Goal: Register for event/course

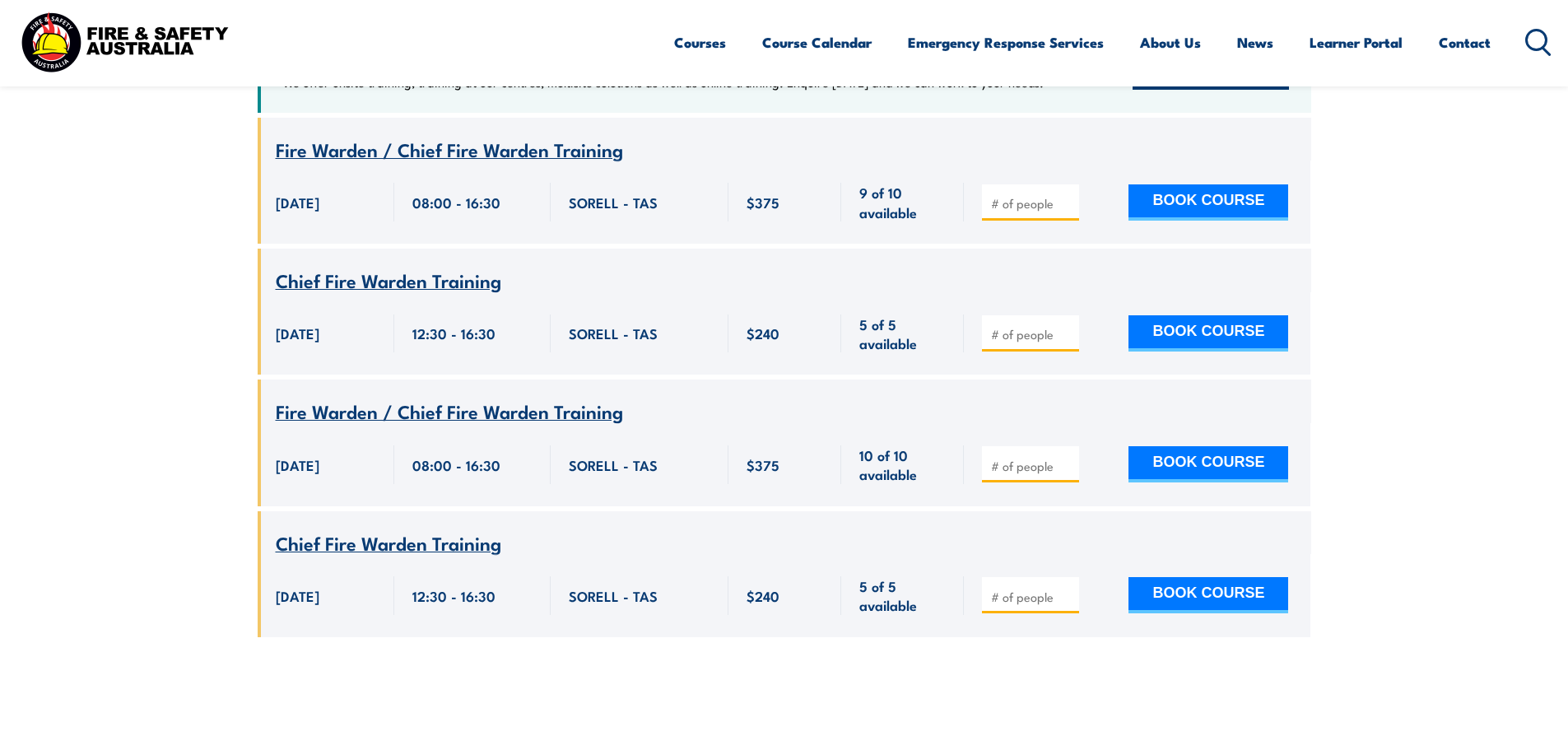
scroll to position [737, 0]
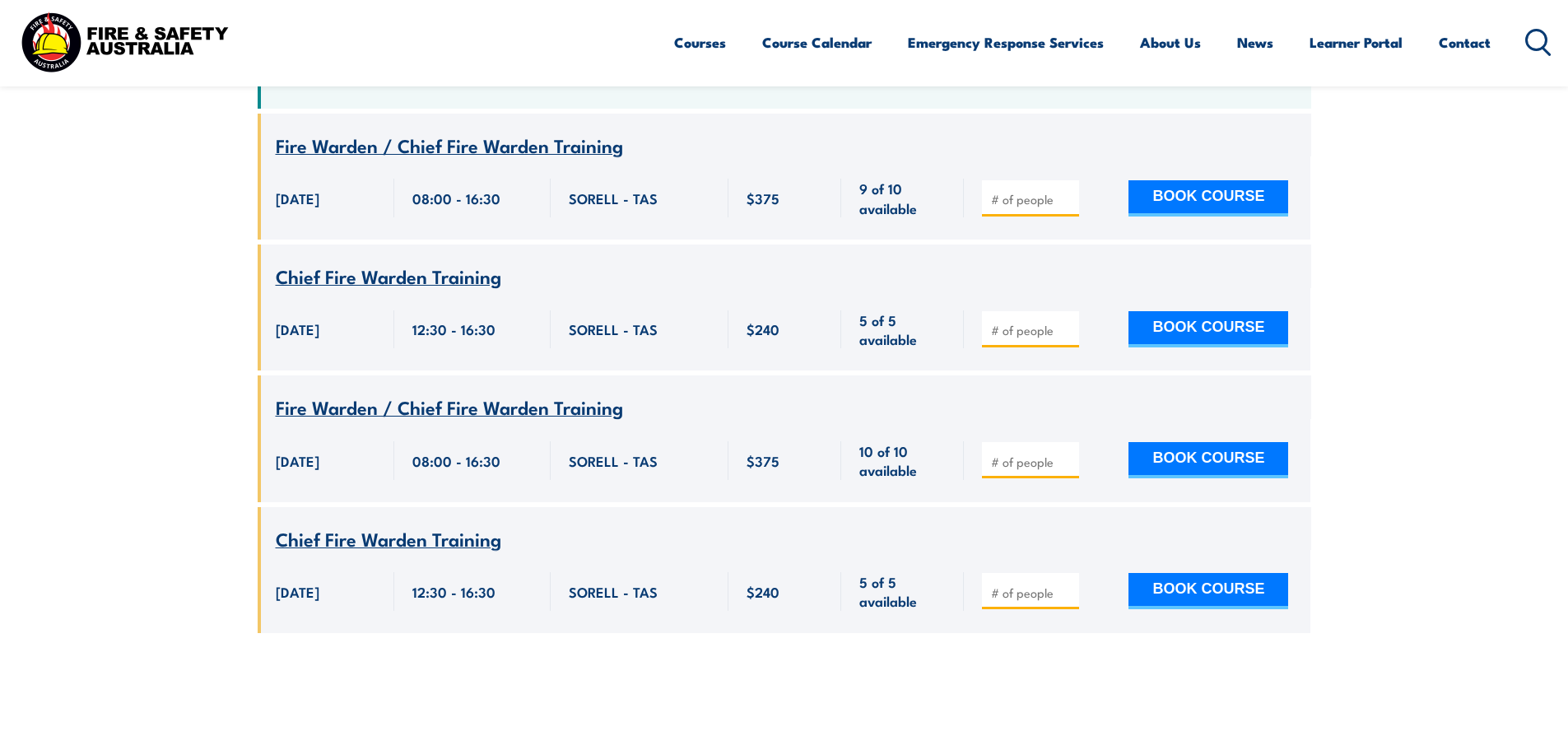
click at [337, 392] on span "Fire Warden / Chief Fire Warden Training" at bounding box center [450, 406] width 347 height 28
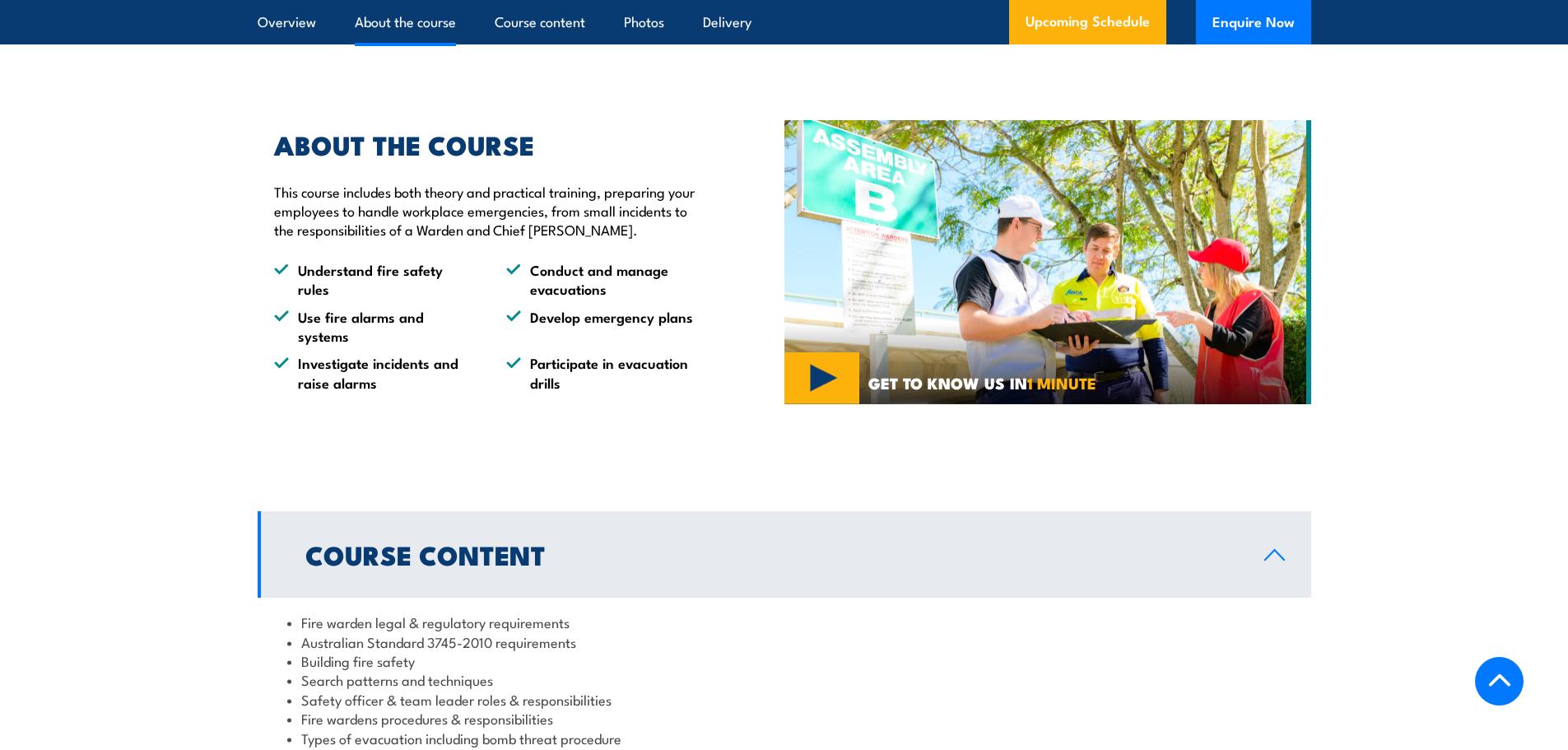
scroll to position [1482, 0]
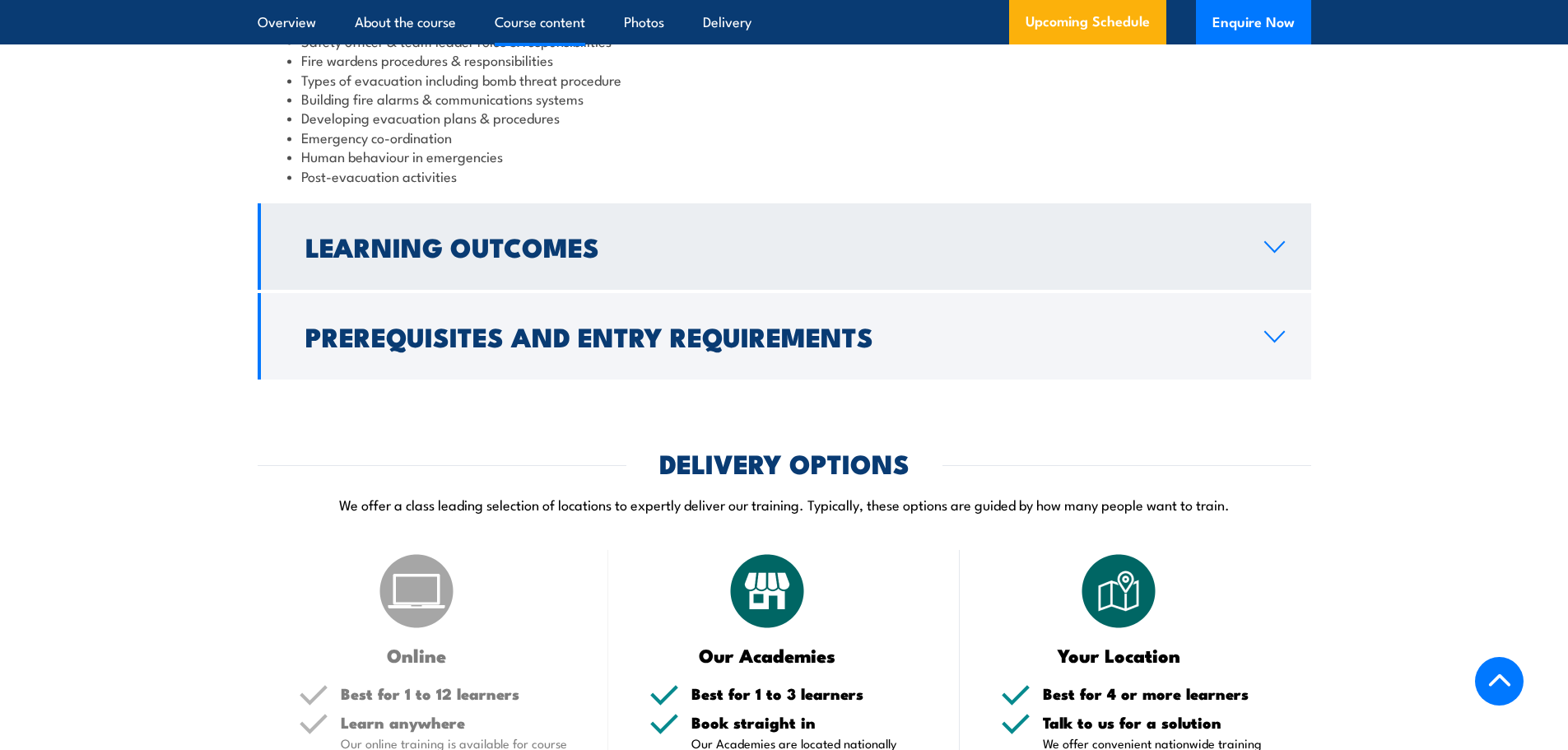
click at [659, 258] on h2 "Learning Outcomes" at bounding box center [771, 246] width 932 height 23
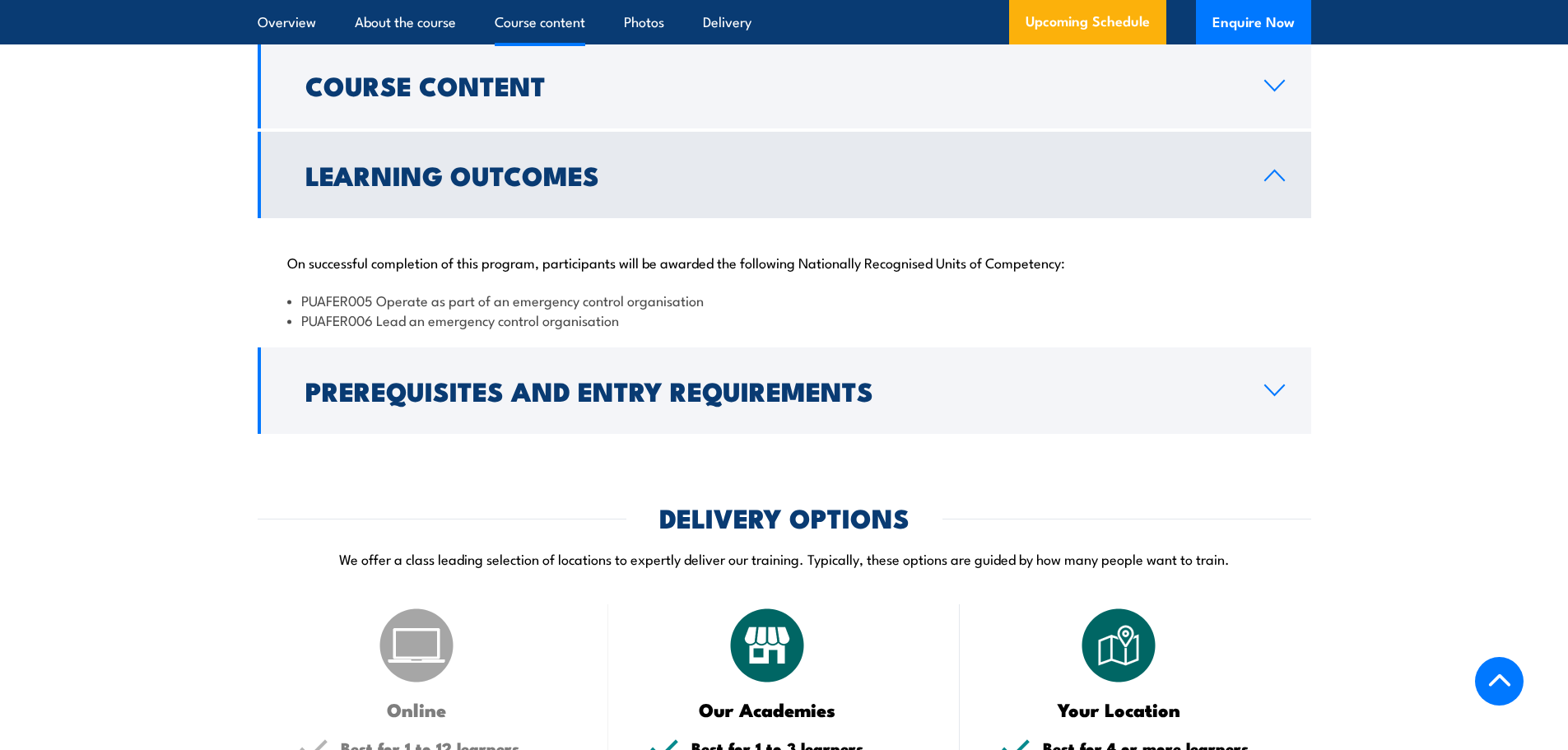
scroll to position [1618, 0]
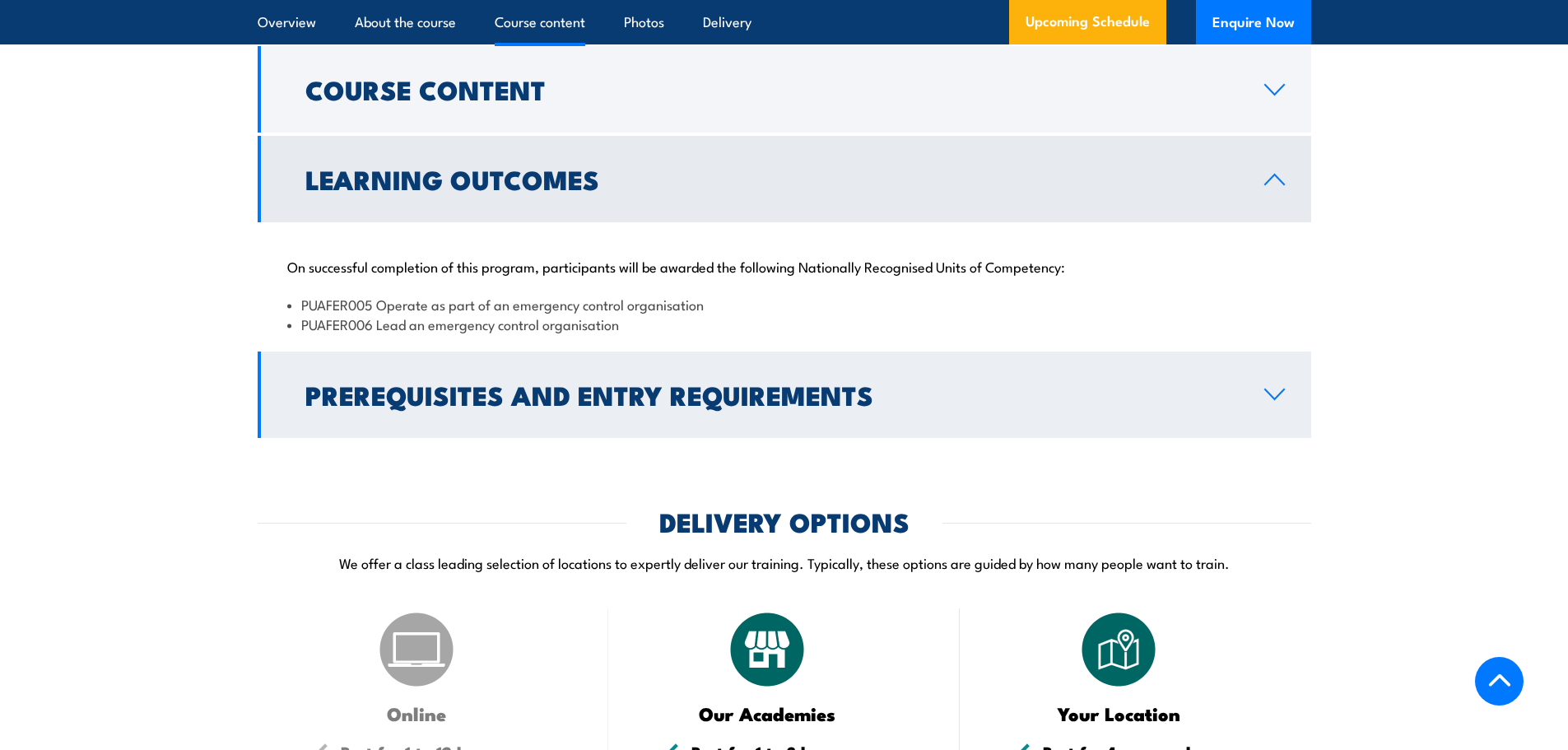
click at [823, 406] on h2 "Prerequisites and Entry Requirements" at bounding box center [771, 394] width 932 height 23
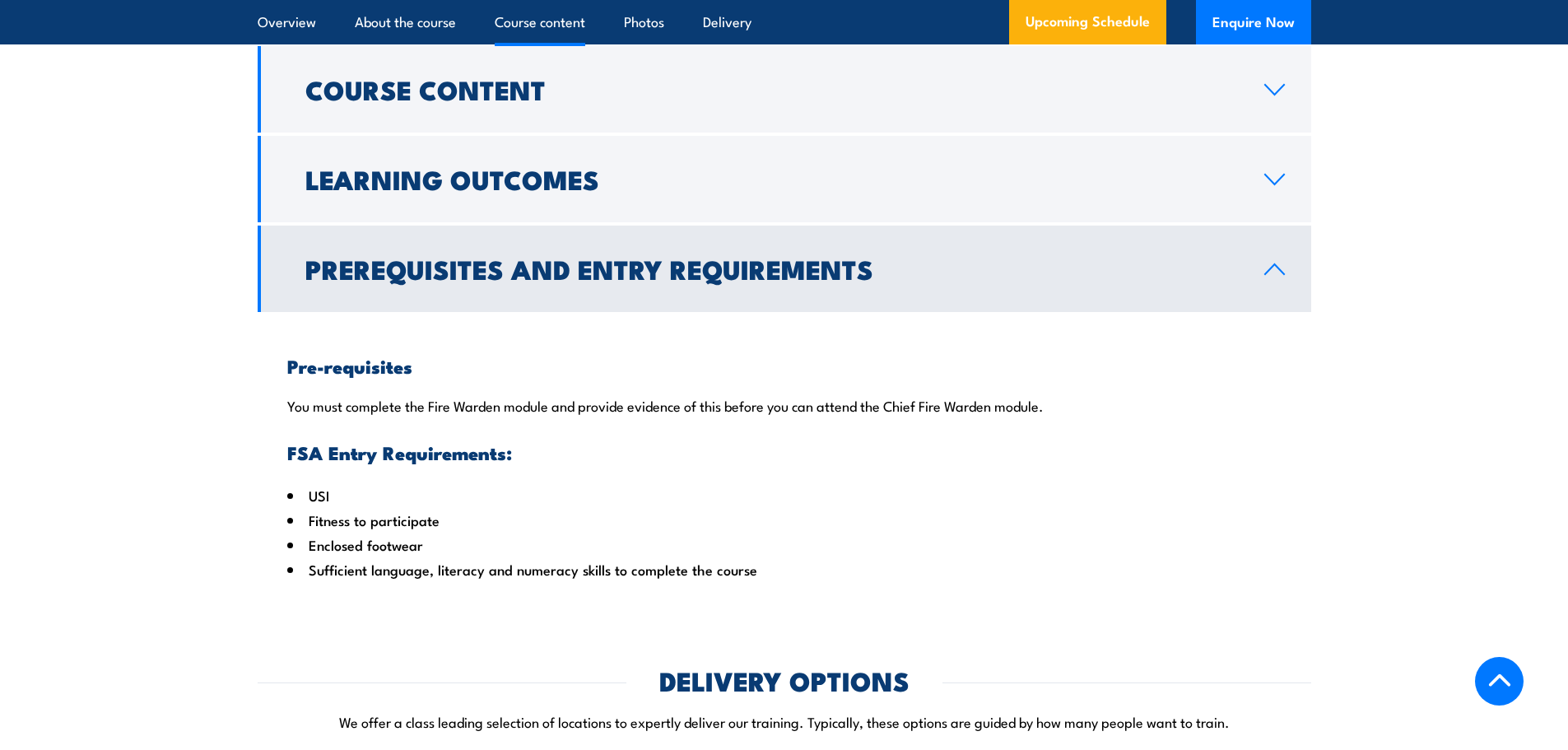
click at [993, 280] on h2 "Prerequisites and Entry Requirements" at bounding box center [771, 269] width 932 height 23
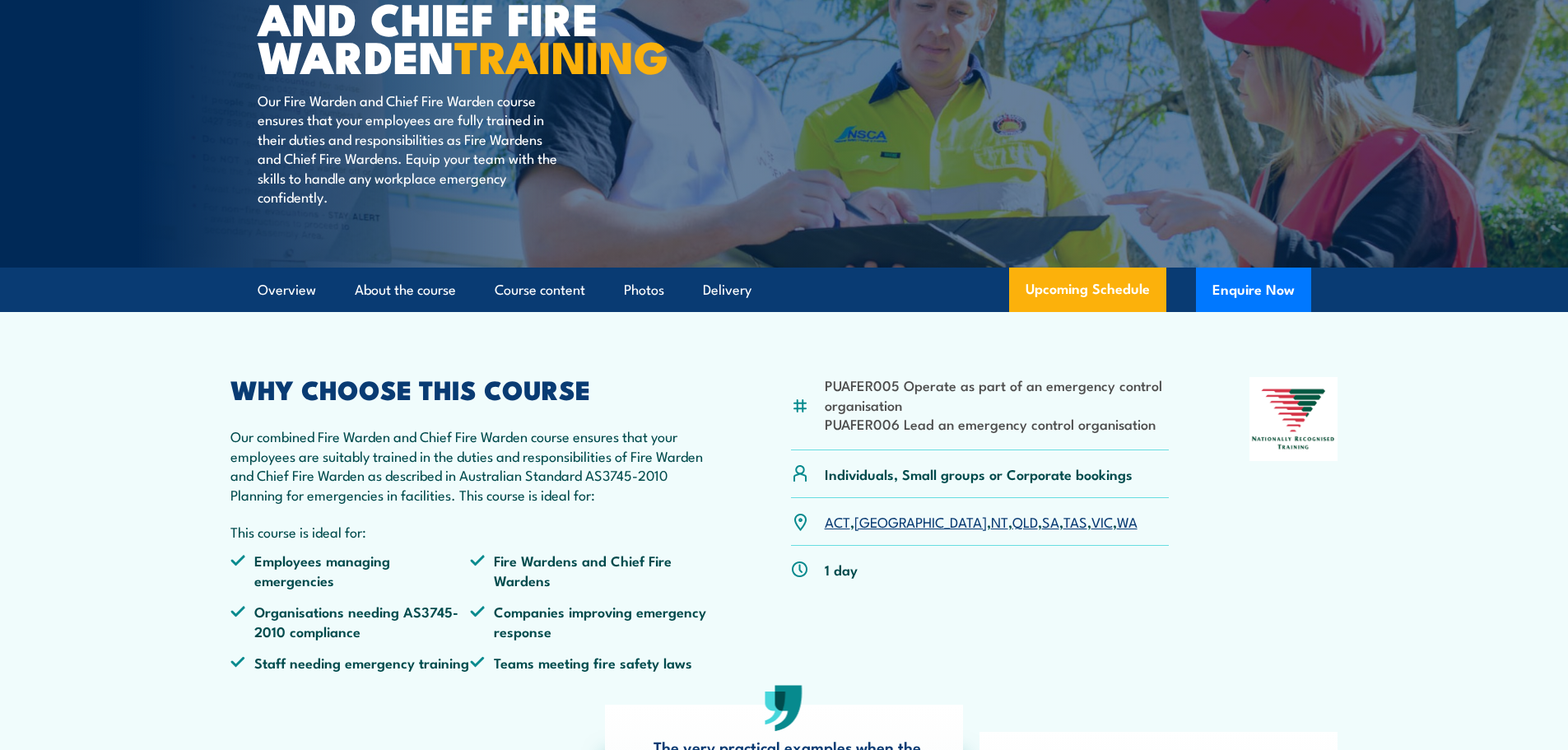
scroll to position [219, 0]
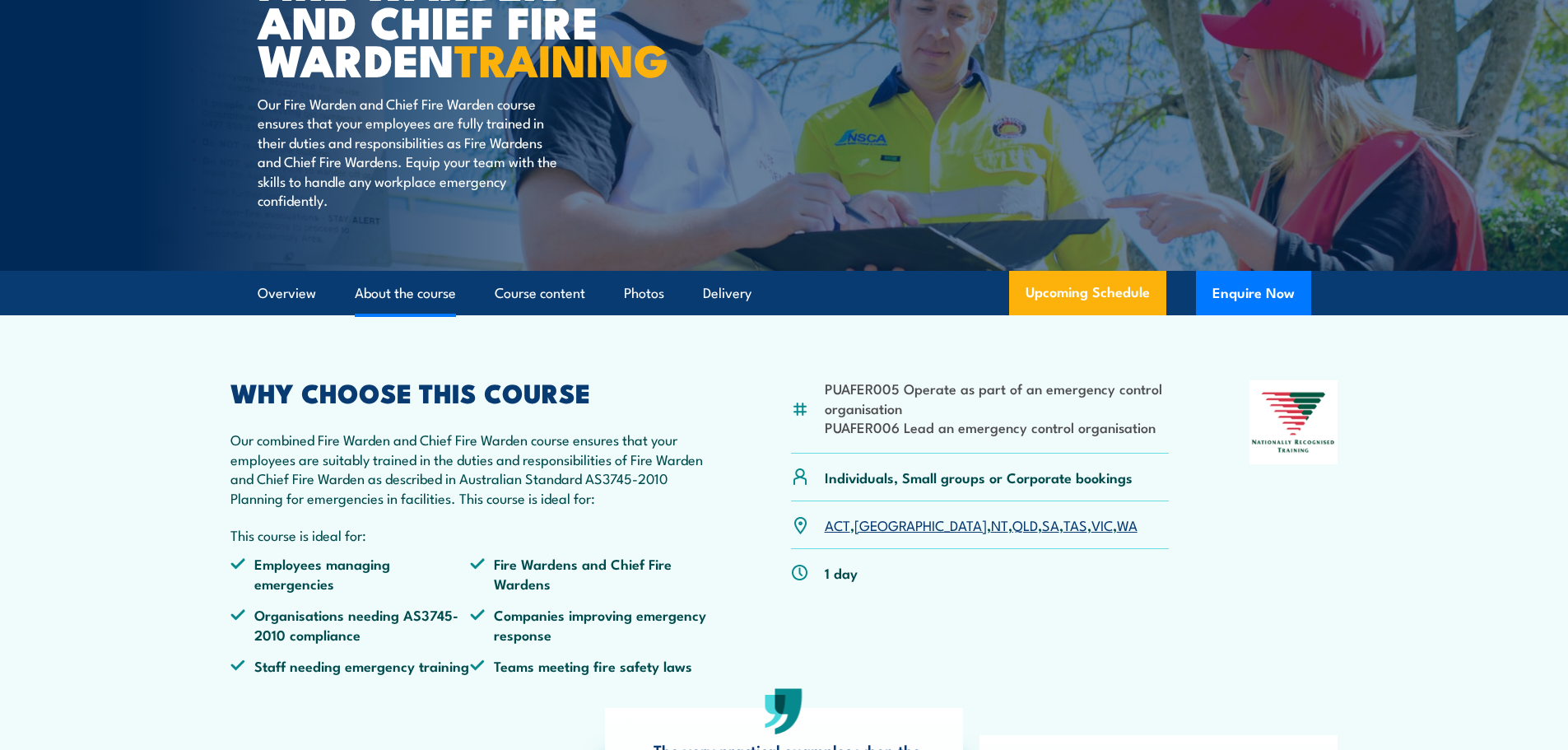
click at [428, 315] on link "About the course" at bounding box center [405, 293] width 101 height 44
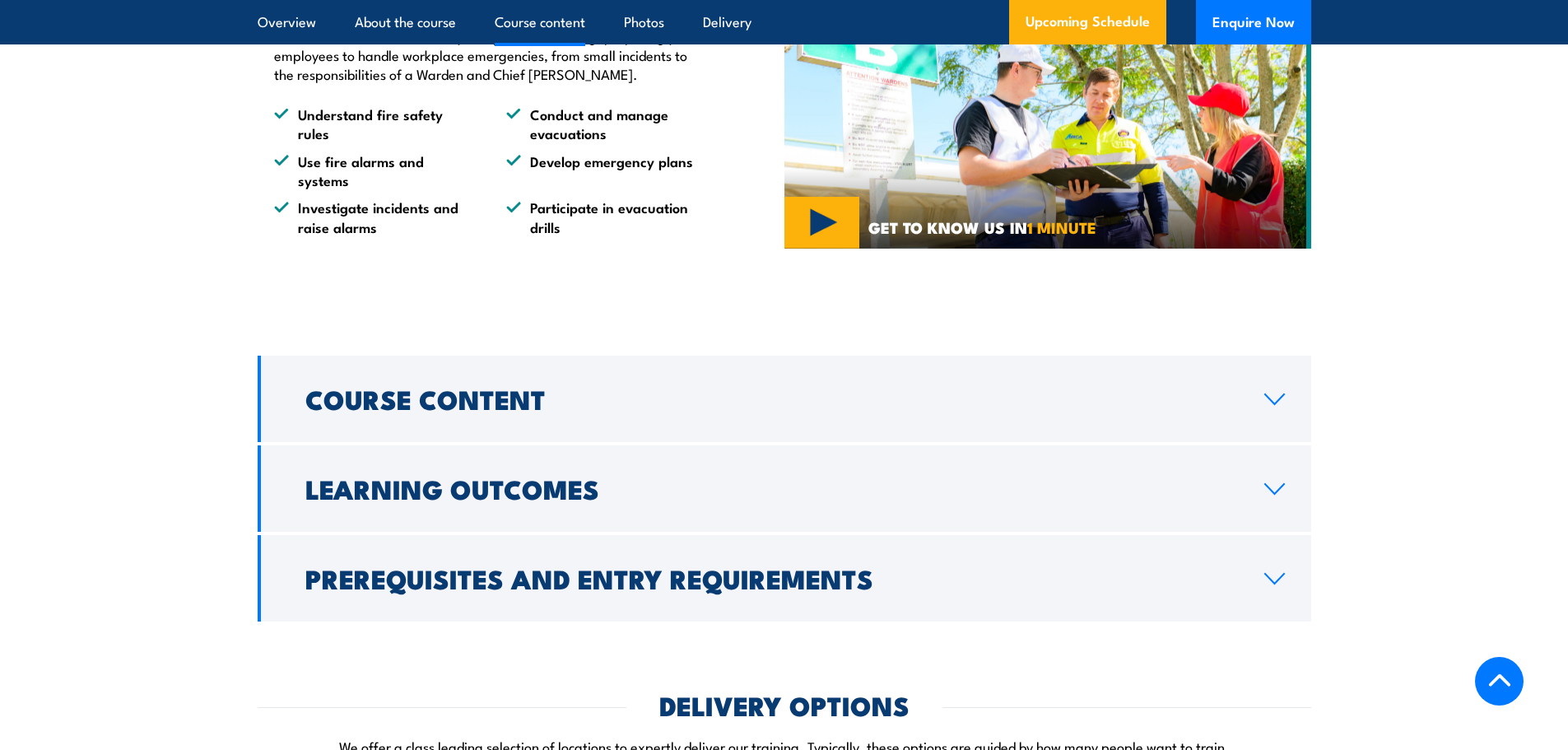
scroll to position [1509, 0]
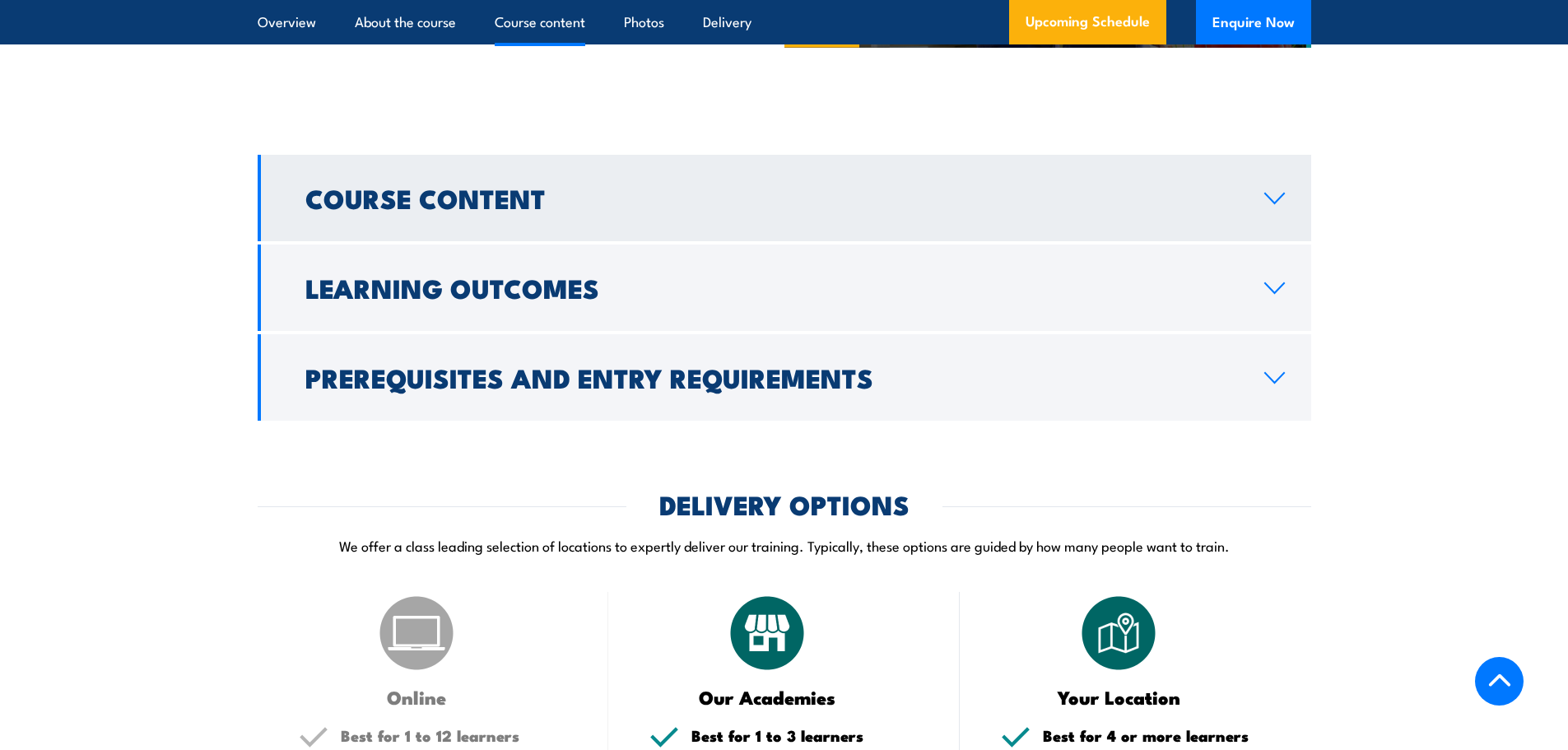
click at [460, 181] on link "Course Content" at bounding box center [784, 198] width 1053 height 86
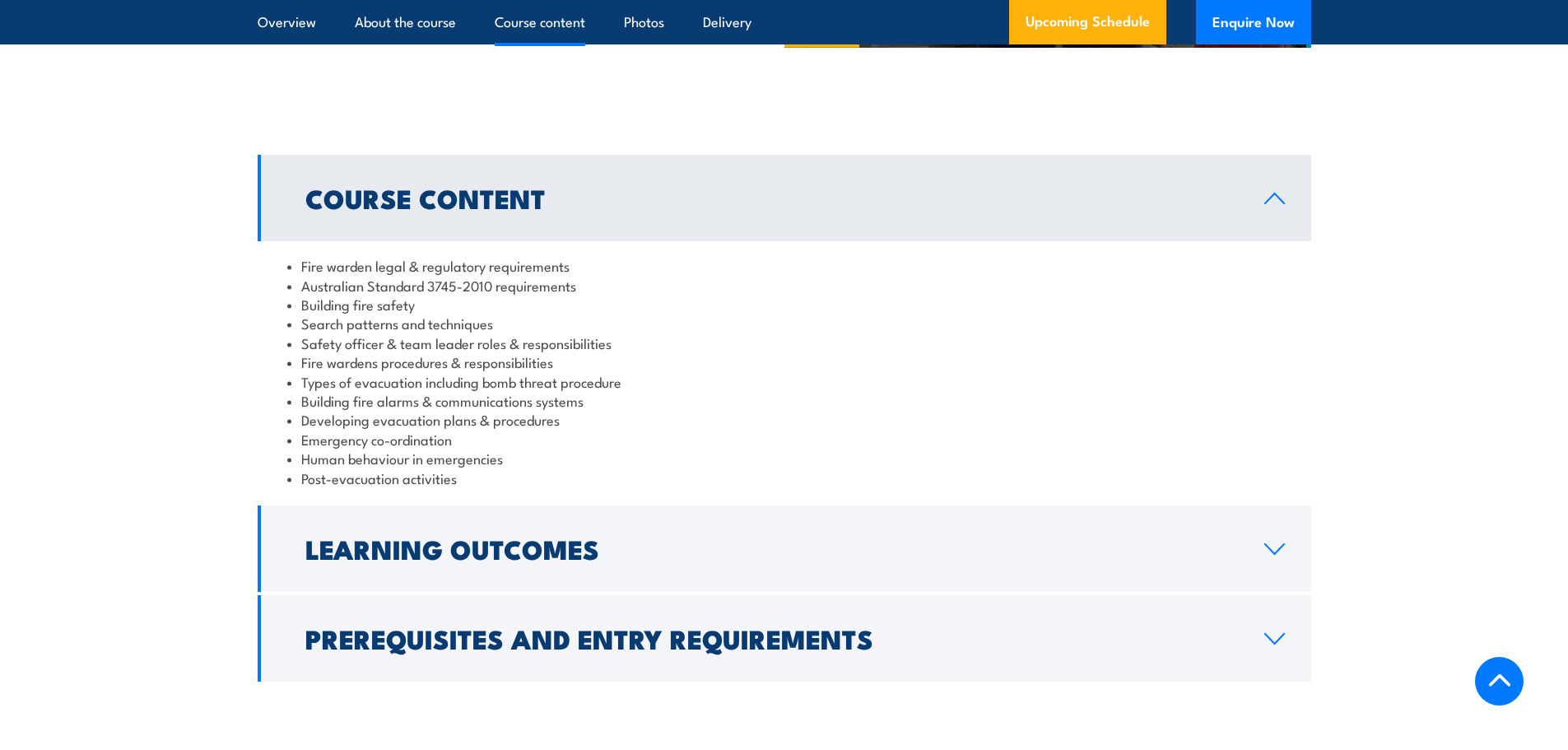
click at [479, 208] on h2 "Course Content" at bounding box center [771, 198] width 932 height 23
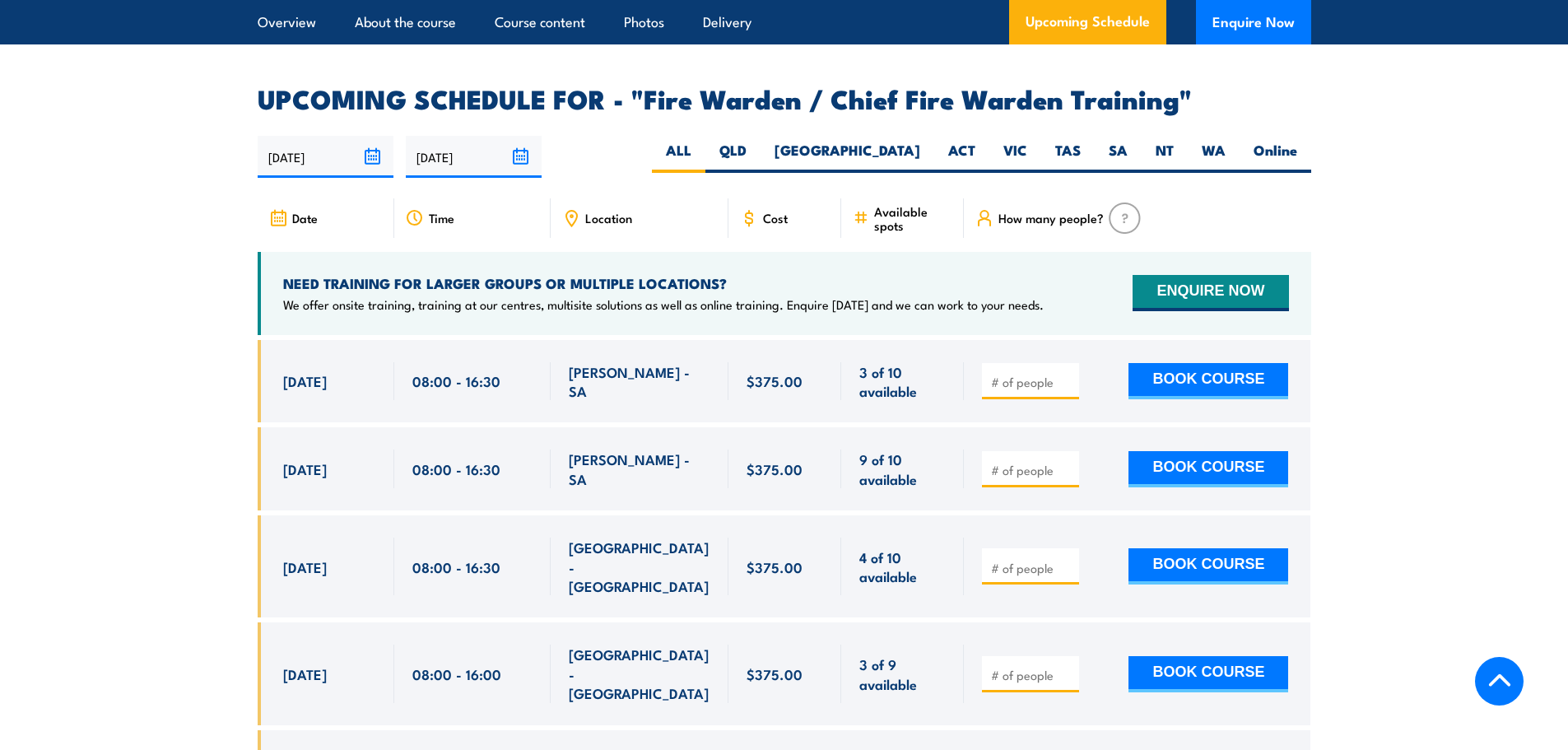
scroll to position [2580, 0]
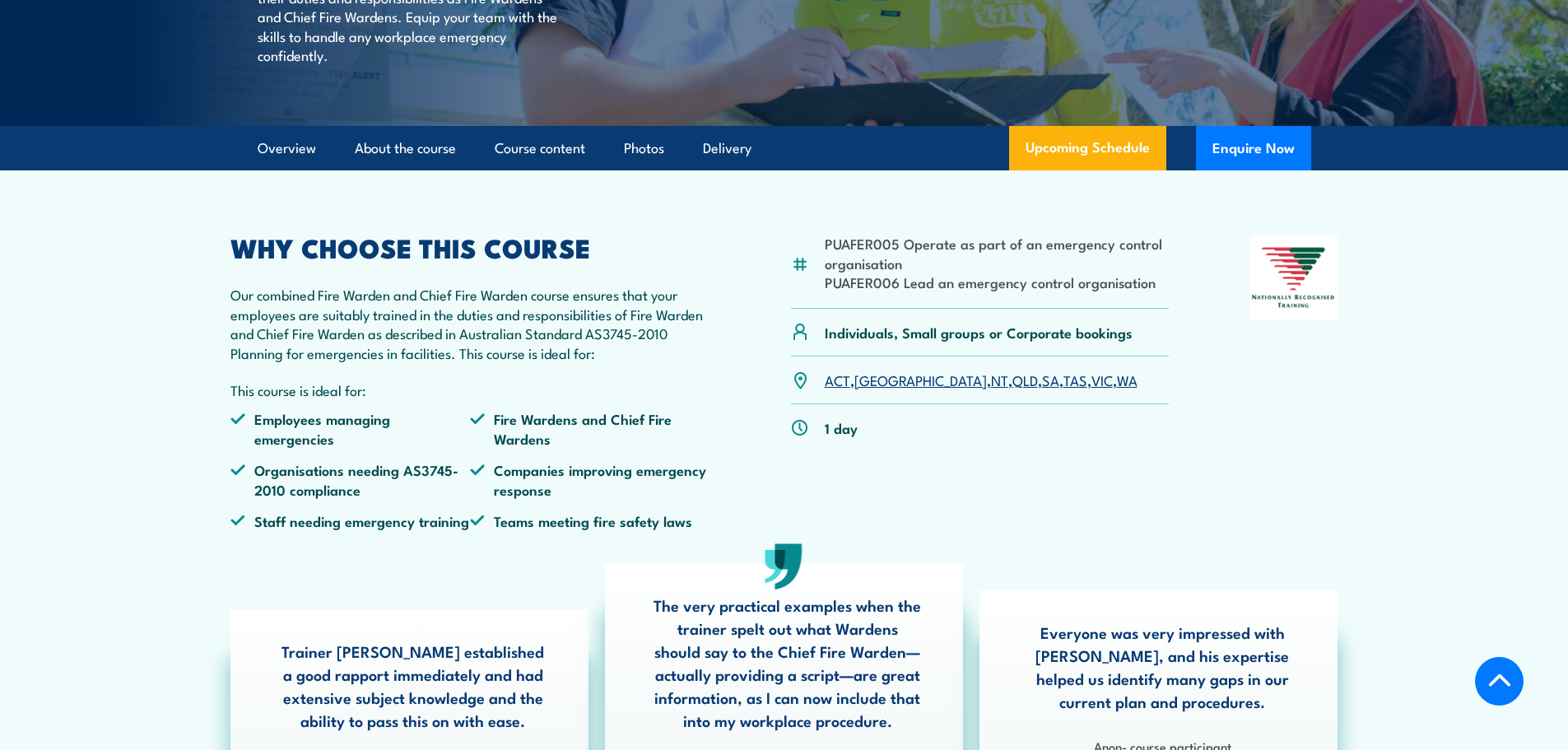
scroll to position [297, 0]
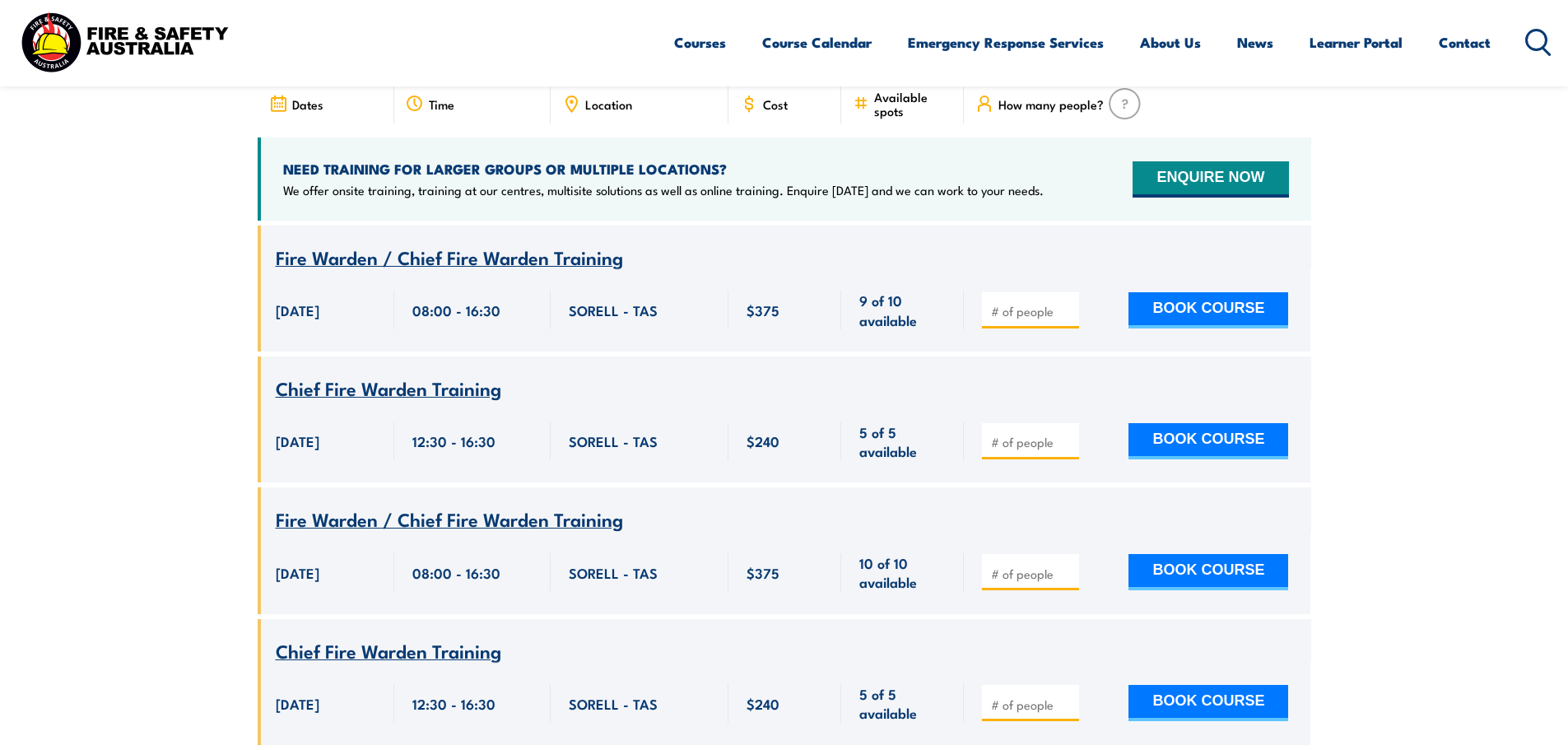
scroll to position [461, 0]
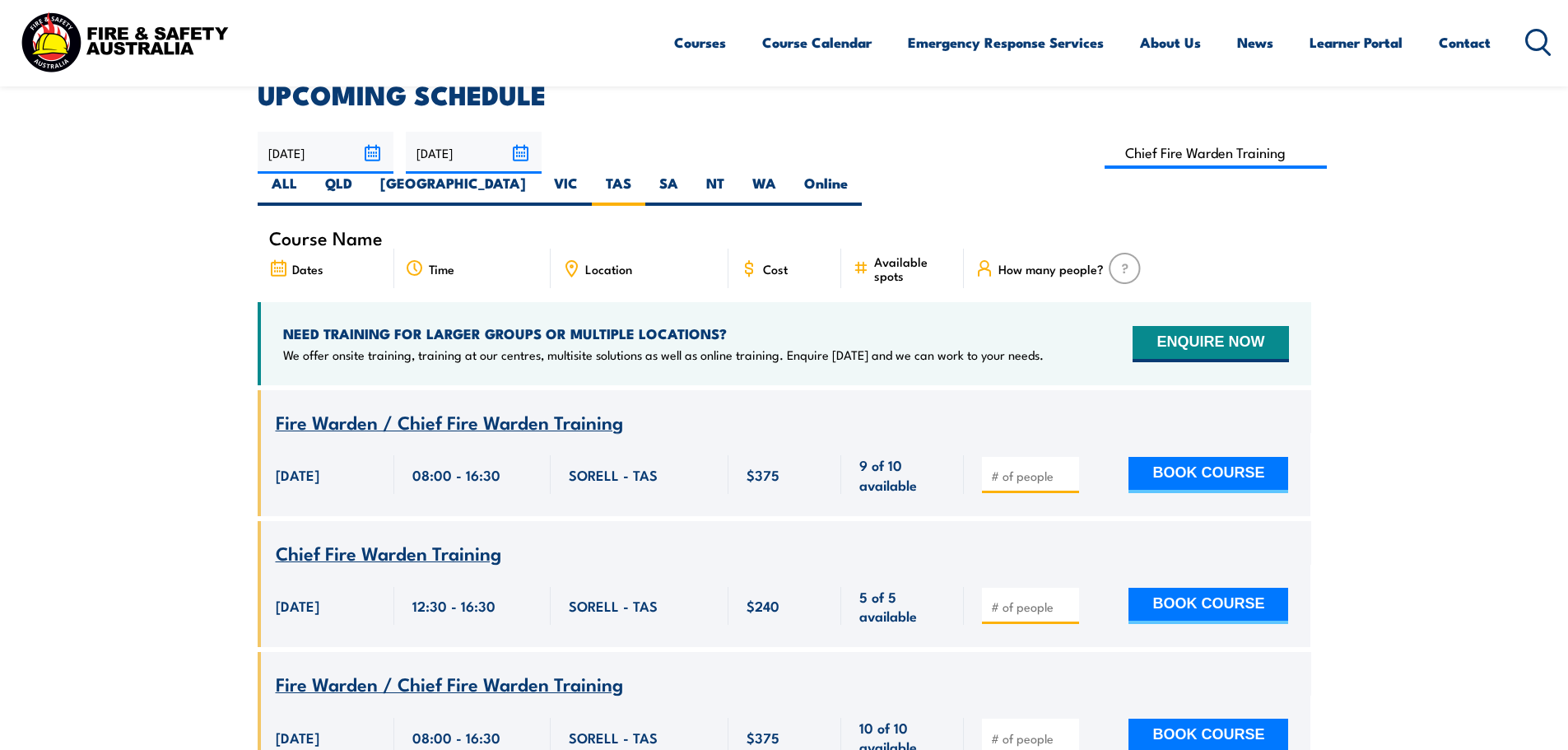
drag, startPoint x: 658, startPoint y: 442, endPoint x: 656, endPoint y: 467, distance: 25.1
click at [656, 467] on div "SORELL - TAS" at bounding box center [639, 474] width 177 height 83
drag, startPoint x: 936, startPoint y: 457, endPoint x: 263, endPoint y: 437, distance: 673.3
click at [263, 437] on div "Course Name Fire Warden / Chief Fire Warden Training [DATE] 08:00 - 16:30 375" at bounding box center [784, 453] width 1053 height 126
click at [663, 543] on div "Chief Fire Warden Training" at bounding box center [784, 553] width 1017 height 21
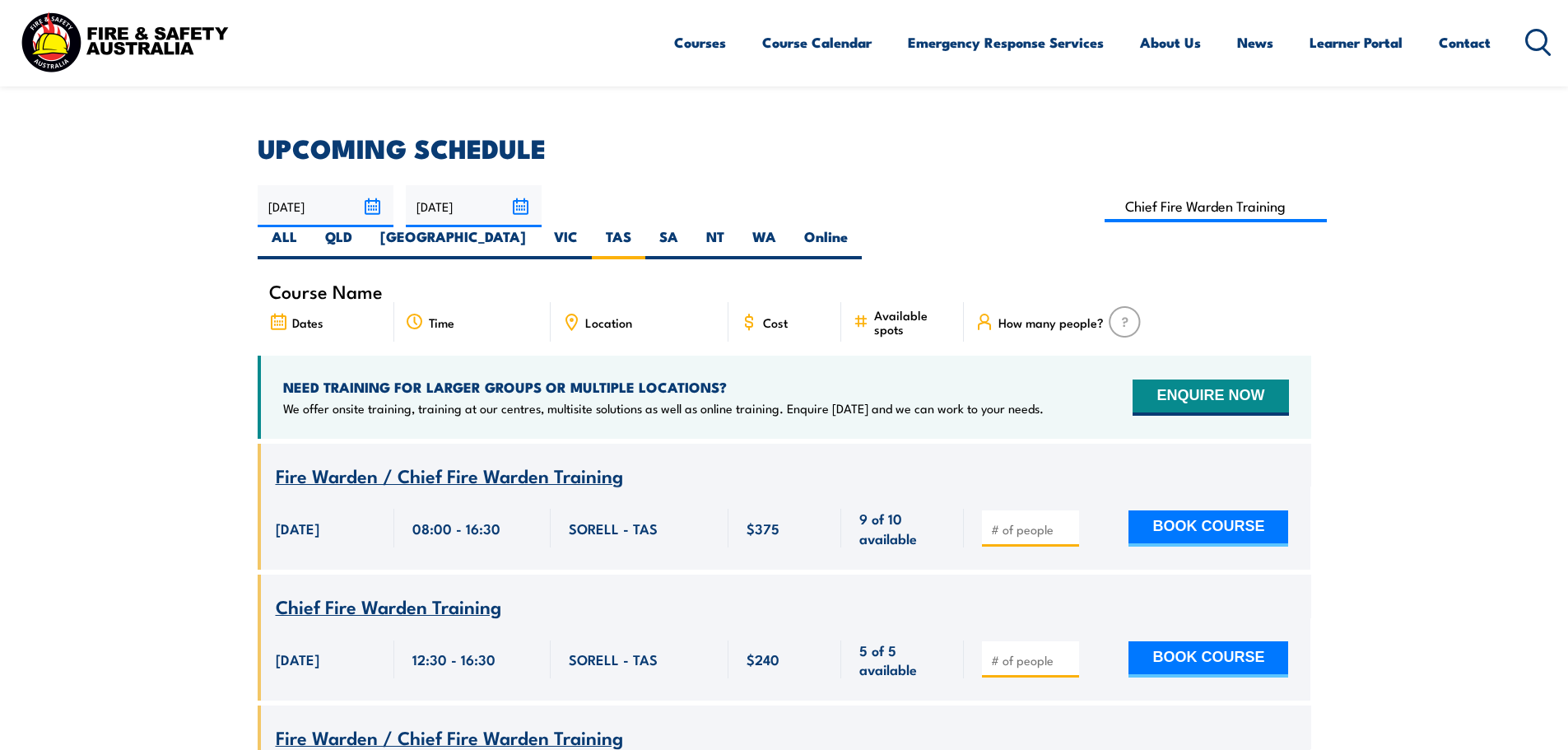
scroll to position [379, 0]
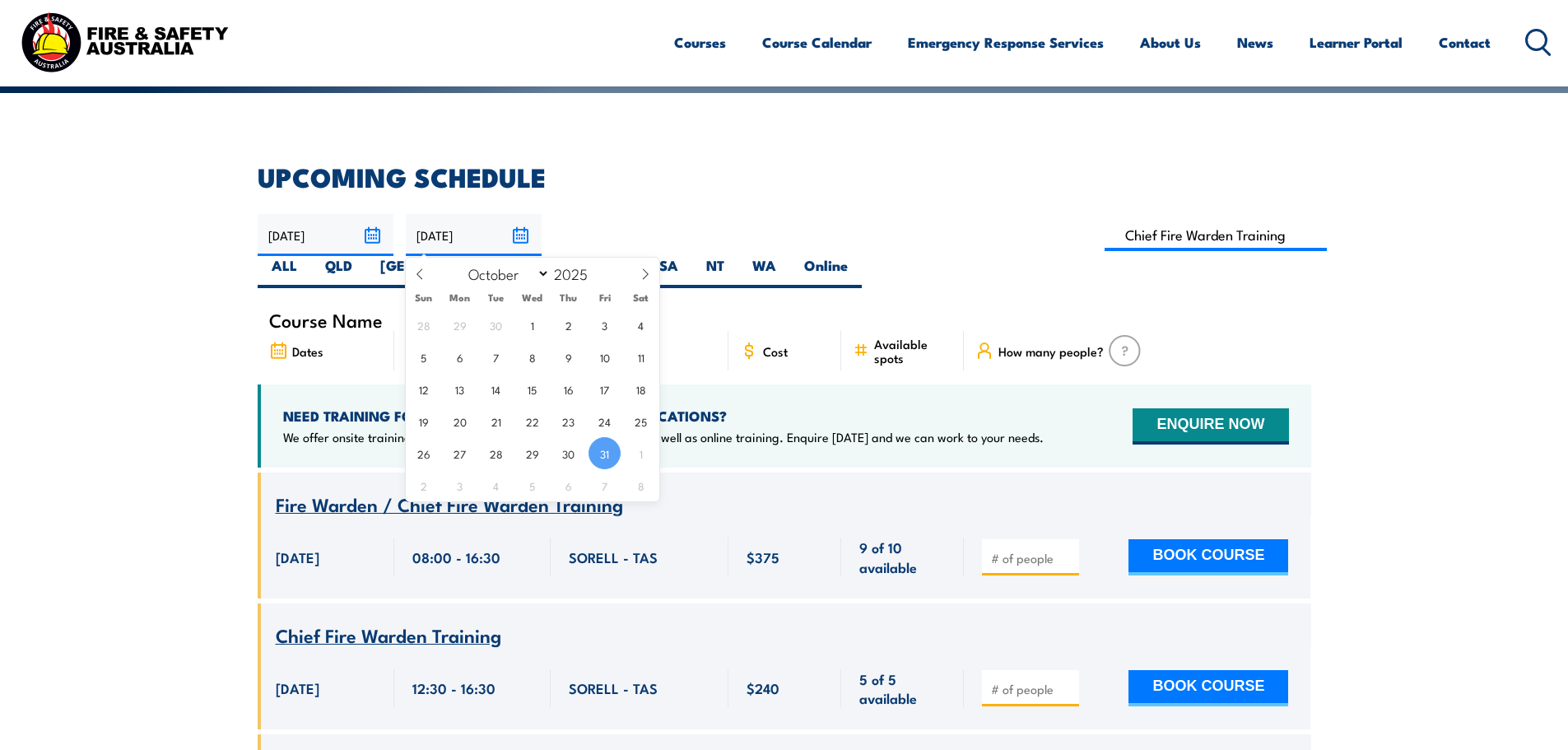
click at [527, 232] on input "[DATE]" at bounding box center [474, 235] width 136 height 42
click at [655, 275] on span at bounding box center [645, 280] width 28 height 45
select select "10"
click at [419, 494] on span "30" at bounding box center [424, 486] width 32 height 32
type input "[DATE]"
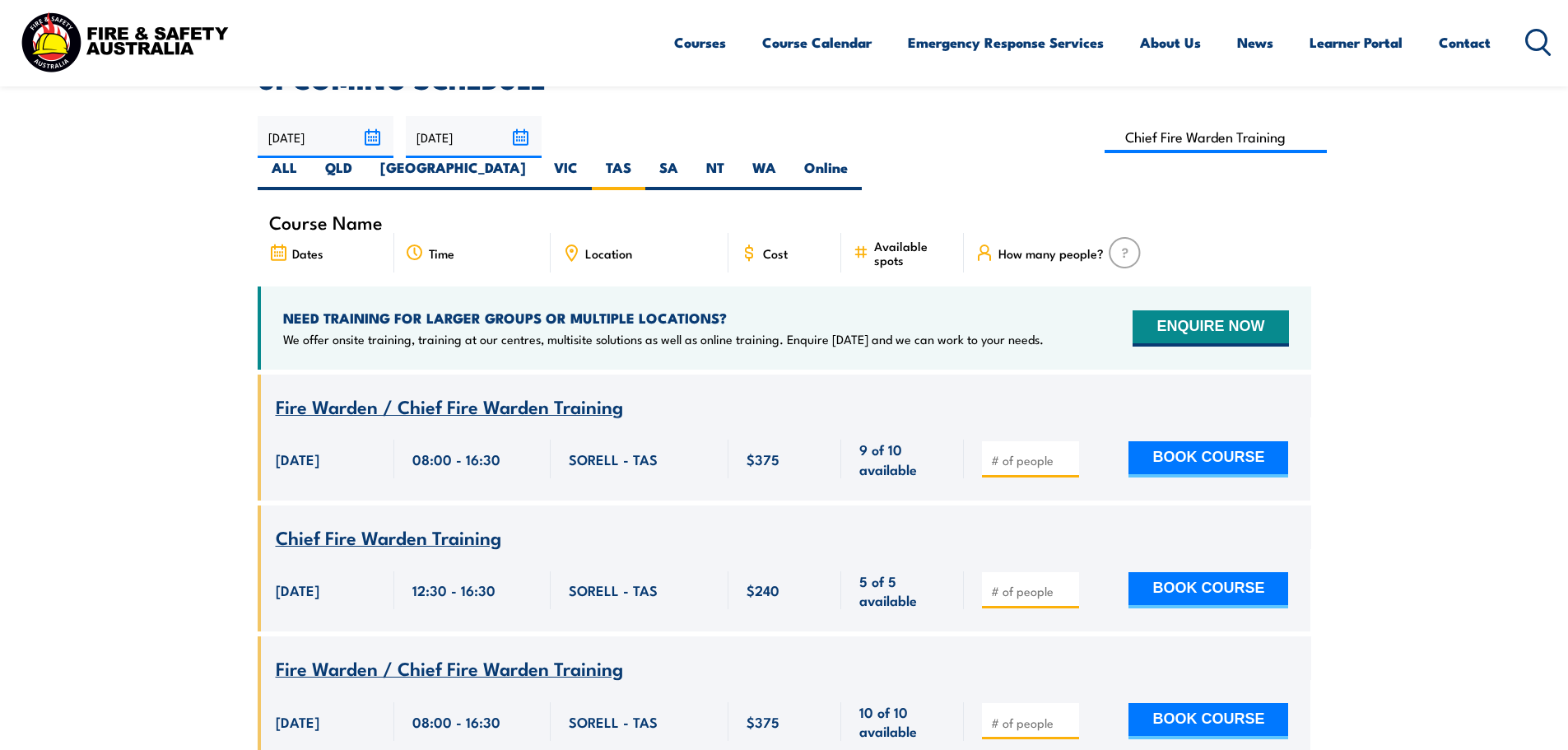
scroll to position [625, 0]
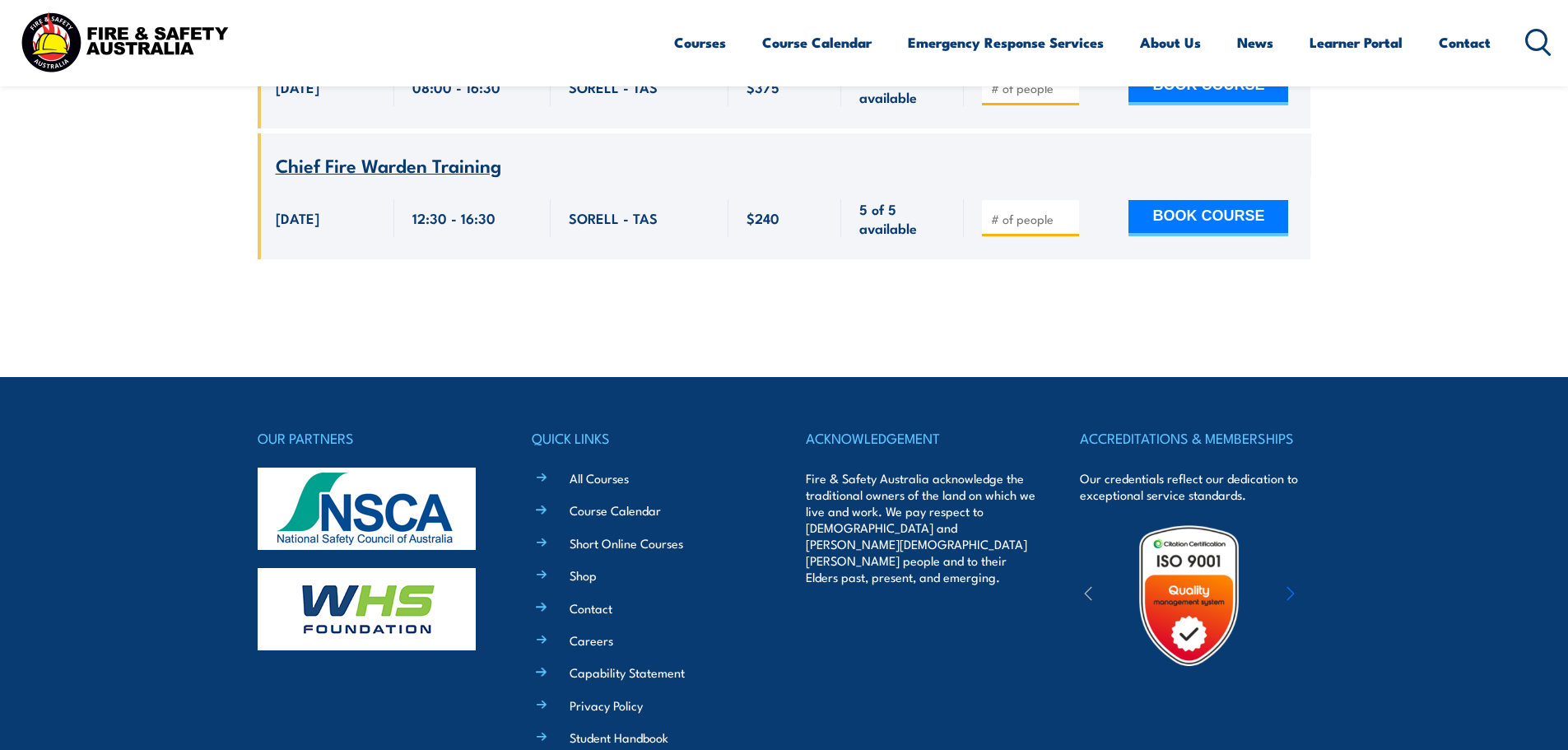
scroll to position [1336, 0]
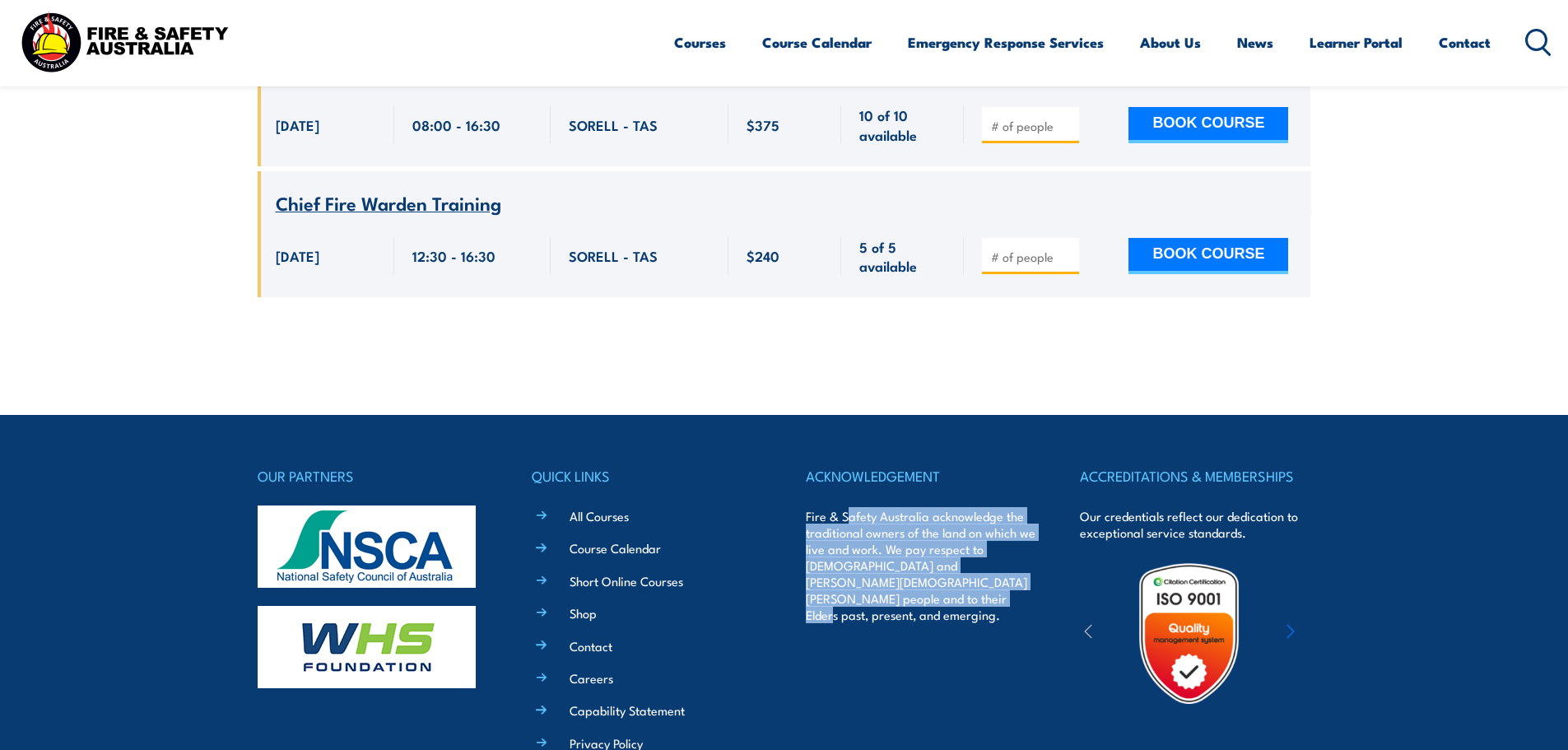
drag, startPoint x: 929, startPoint y: 567, endPoint x: 848, endPoint y: 483, distance: 116.7
click at [848, 508] on p "Fire & Safety Australia acknowledge the traditional owners of the land on which…" at bounding box center [921, 565] width 230 height 116
click at [888, 596] on div "ACKNOWLEDGEMENT Fire & Safety Australia acknowledge the traditional owners of t…" at bounding box center [921, 677] width 230 height 427
drag, startPoint x: 965, startPoint y: 591, endPoint x: 830, endPoint y: 501, distance: 162.2
click at [808, 466] on div "ACKNOWLEDGEMENT Fire & Safety Australia acknowledge the traditional owners of t…" at bounding box center [921, 677] width 230 height 427
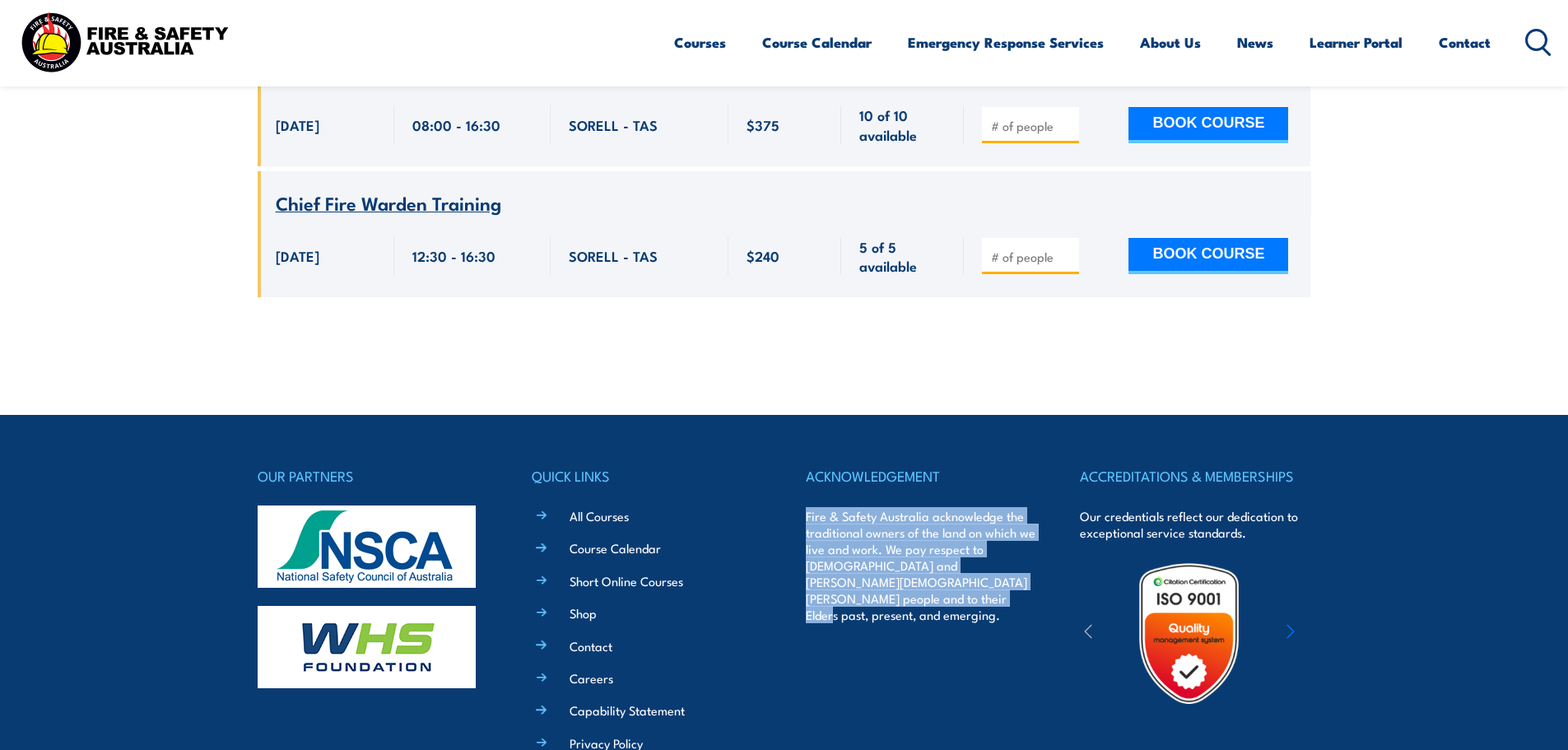
click at [920, 605] on div "ACKNOWLEDGEMENT Fire & Safety Australia acknowledge the traditional owners of t…" at bounding box center [921, 677] width 230 height 427
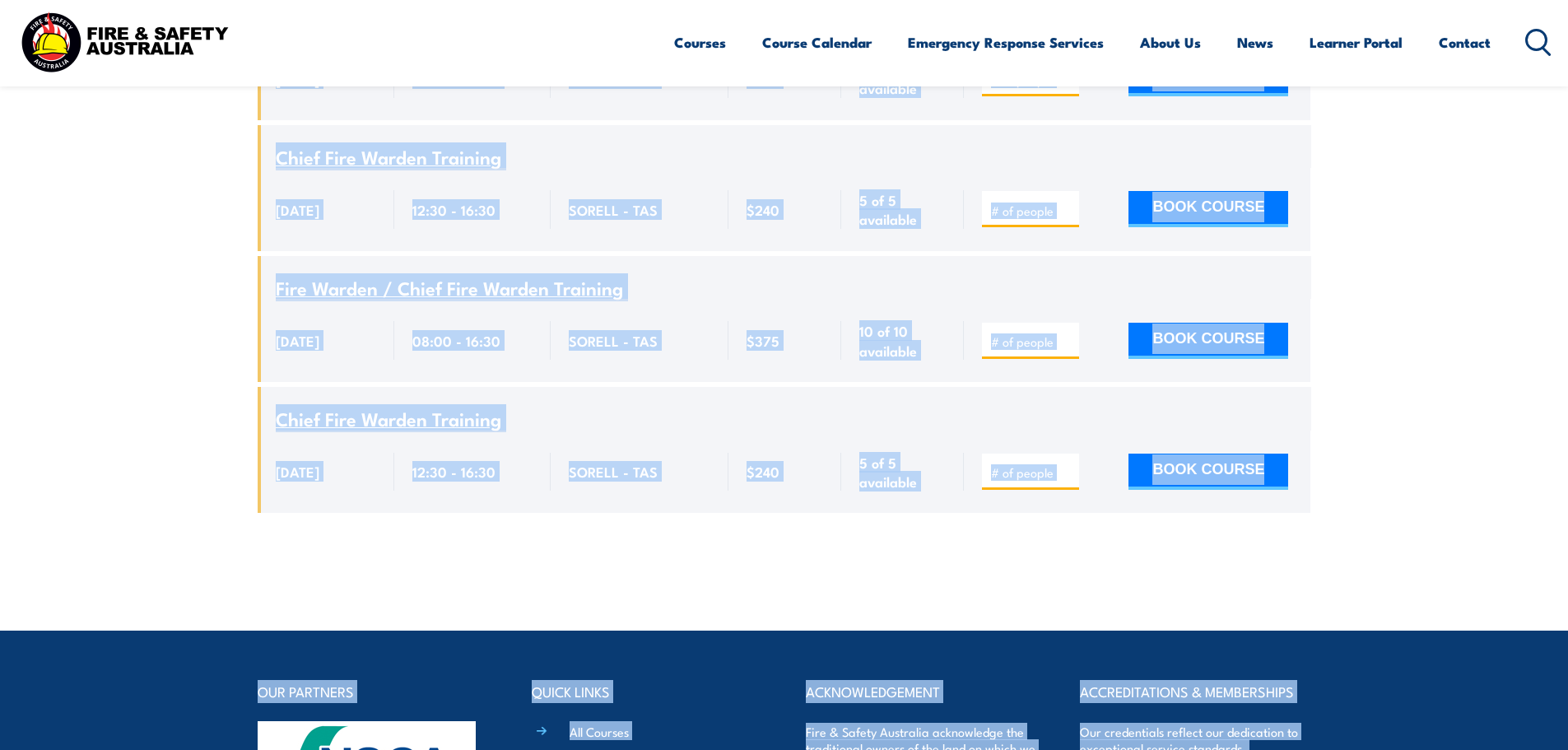
scroll to position [1494, 0]
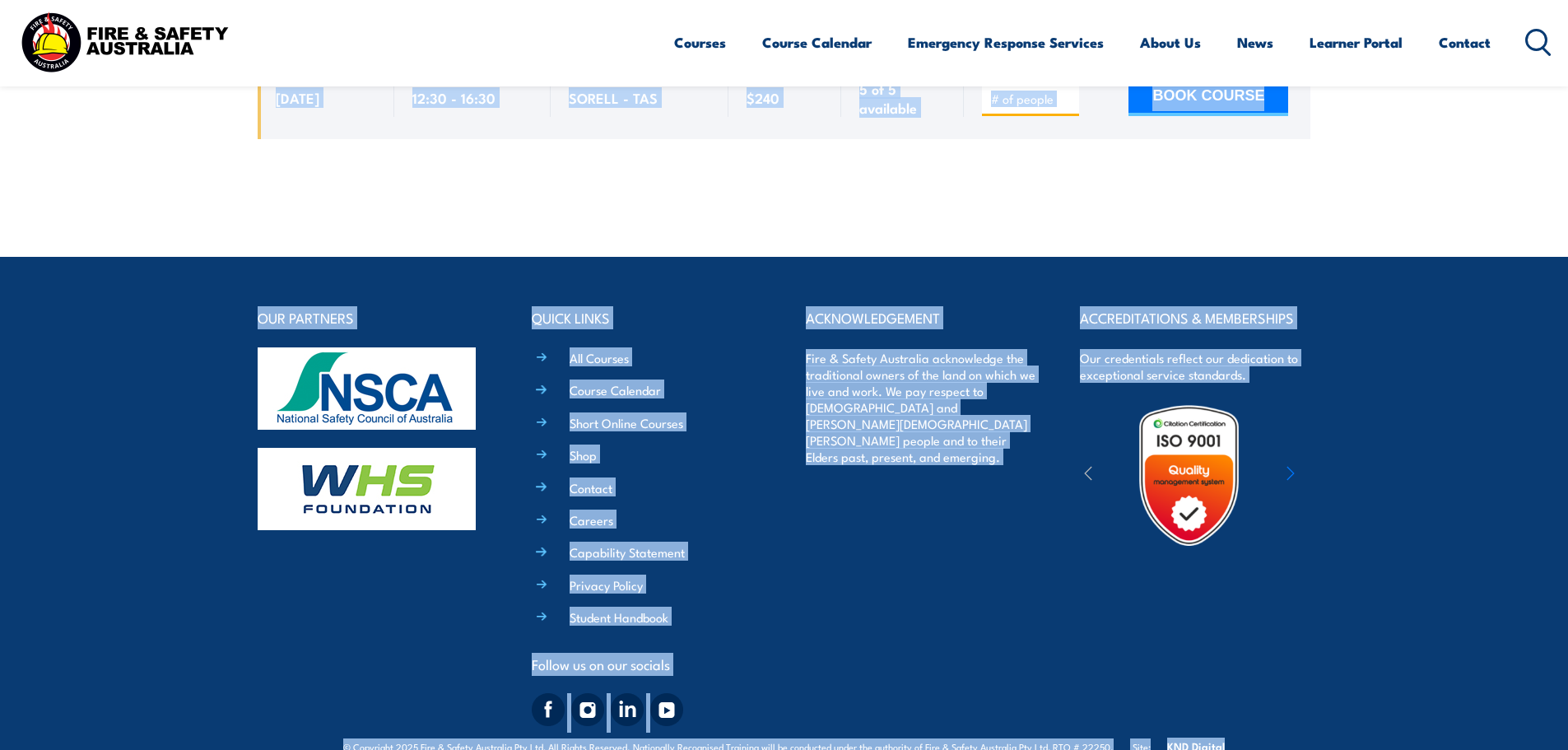
drag, startPoint x: 127, startPoint y: 399, endPoint x: 1384, endPoint y: 788, distance: 1315.8
click at [1442, 396] on footer "OUR PARTNERS QUICK LINKS All Courses Course Calendar Short Online Courses Shop …" at bounding box center [784, 520] width 1568 height 525
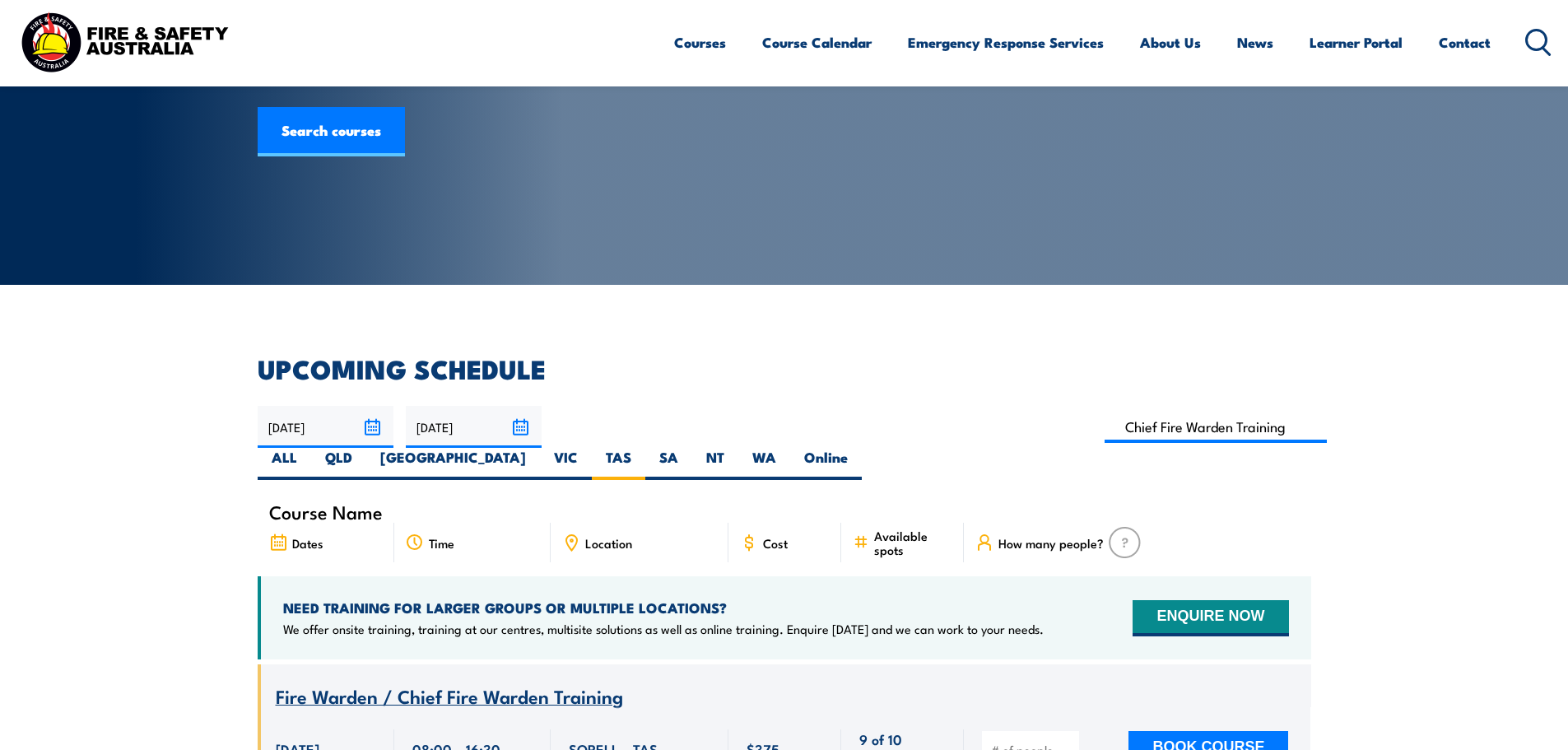
scroll to position [411, 0]
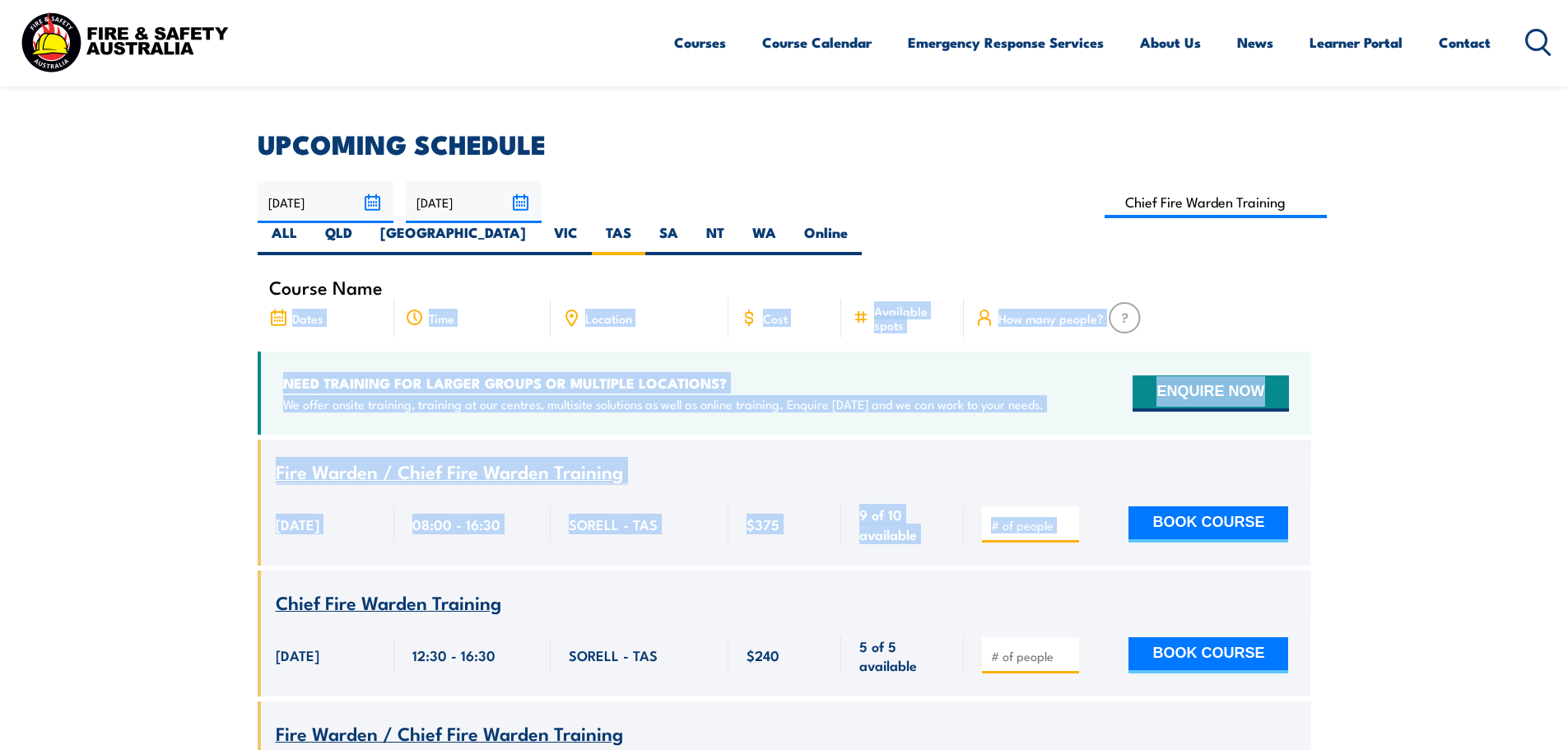
drag, startPoint x: 133, startPoint y: 293, endPoint x: 1455, endPoint y: 416, distance: 1327.7
click at [1181, 450] on section "UPCOMING SCHEDULE 01/09/2025 30/11/2025" at bounding box center [784, 688] width 1568 height 1114
click at [1497, 400] on section "UPCOMING SCHEDULE 01/09/2025 30/11/2025" at bounding box center [784, 688] width 1568 height 1114
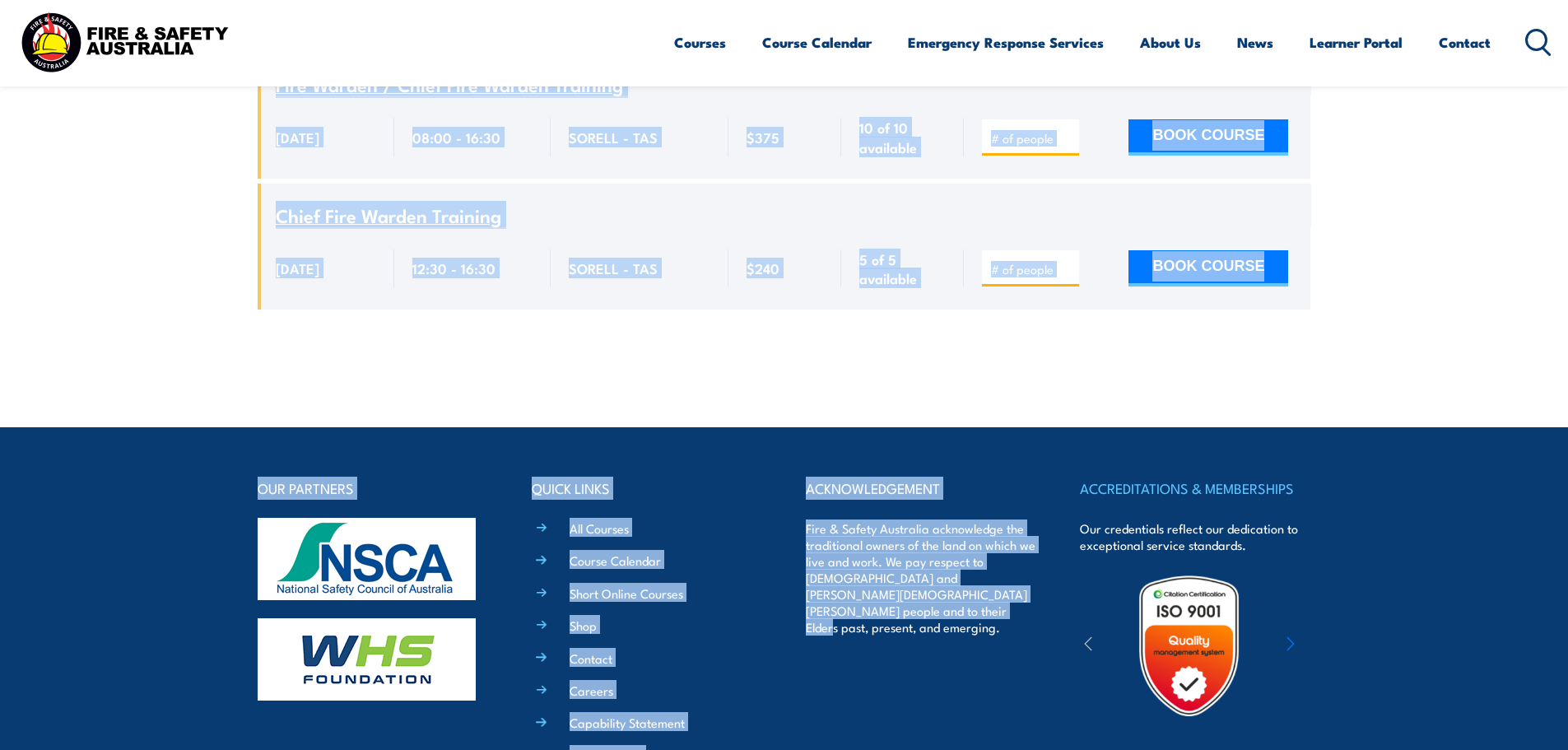
scroll to position [1494, 0]
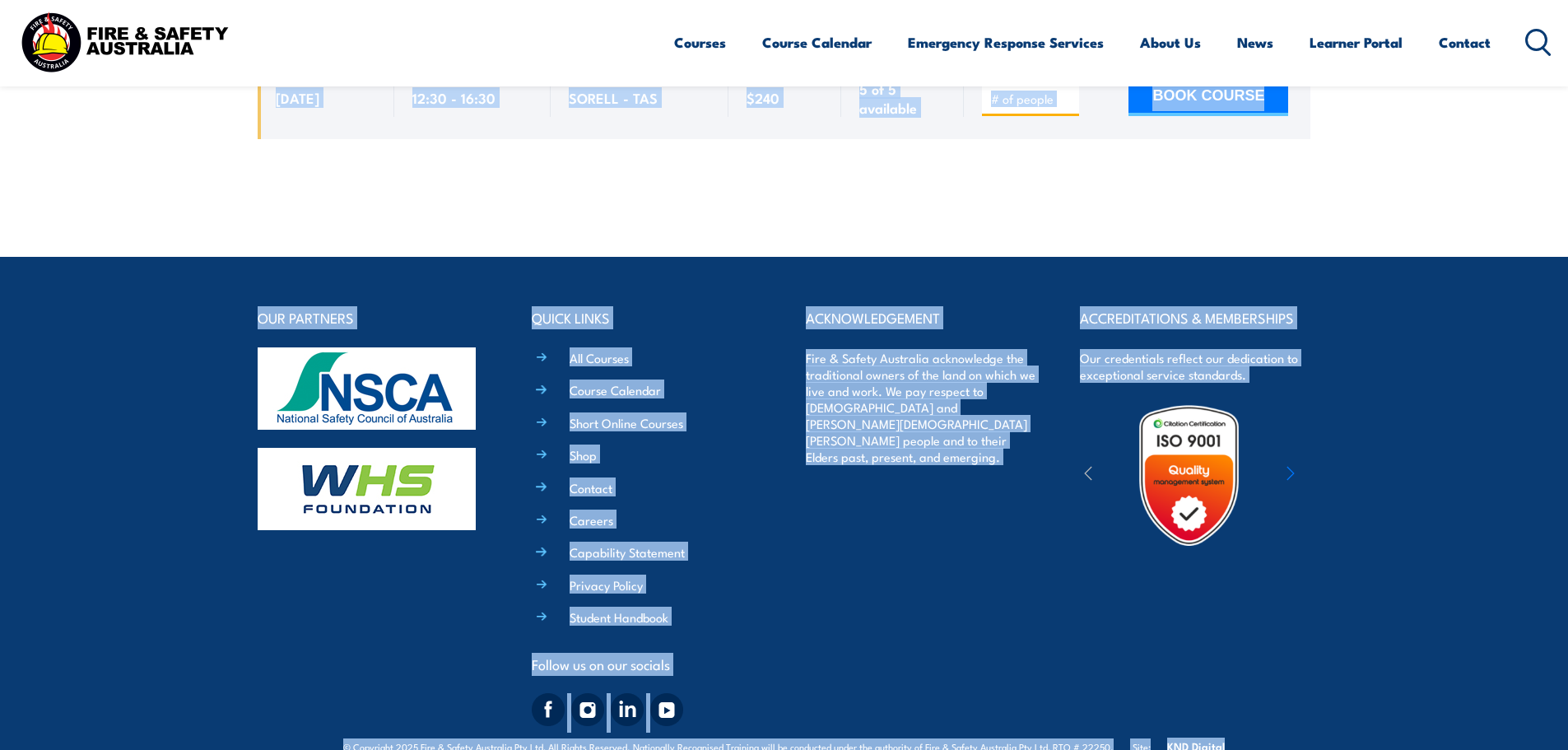
drag, startPoint x: 278, startPoint y: 341, endPoint x: 1223, endPoint y: 359, distance: 945.2
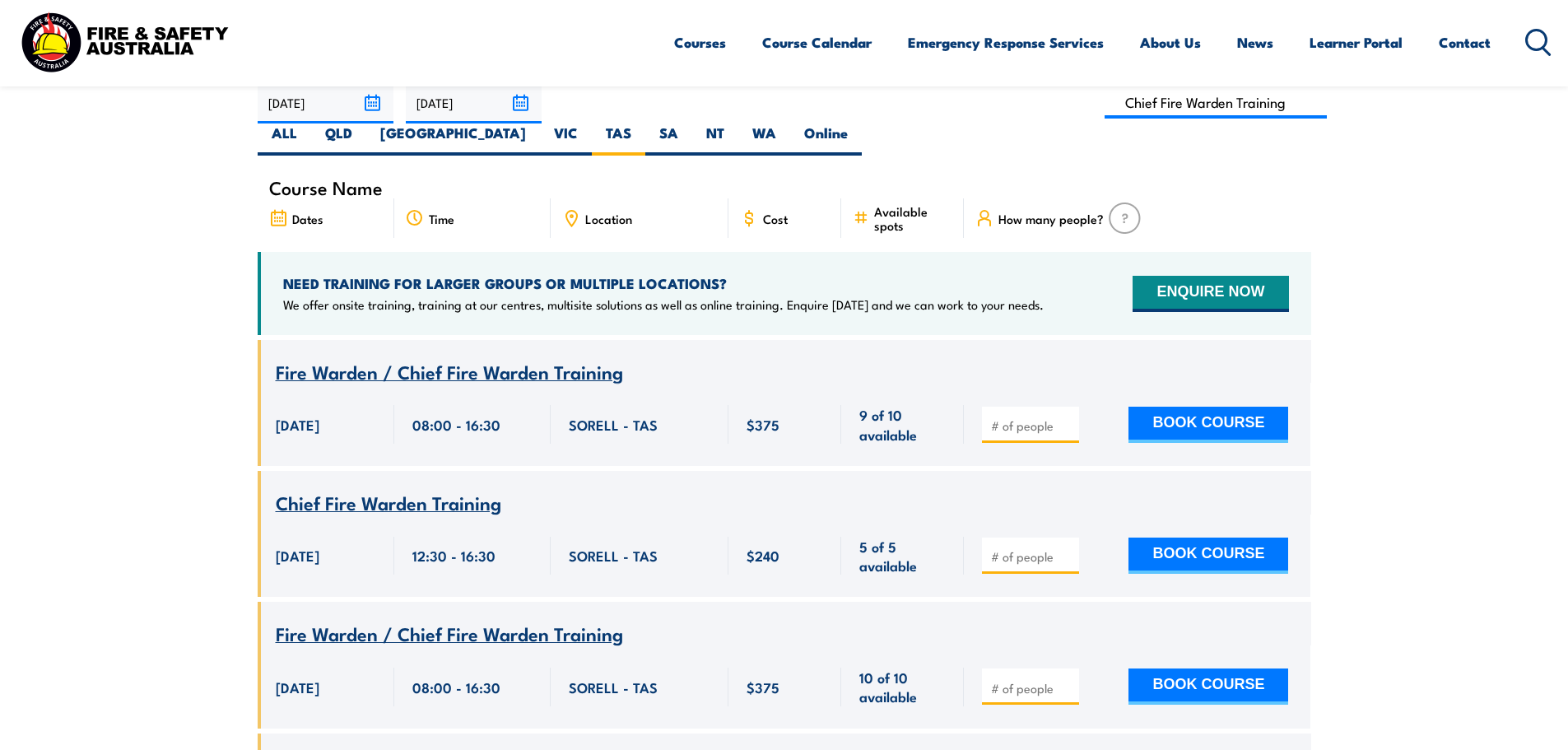
scroll to position [505, 0]
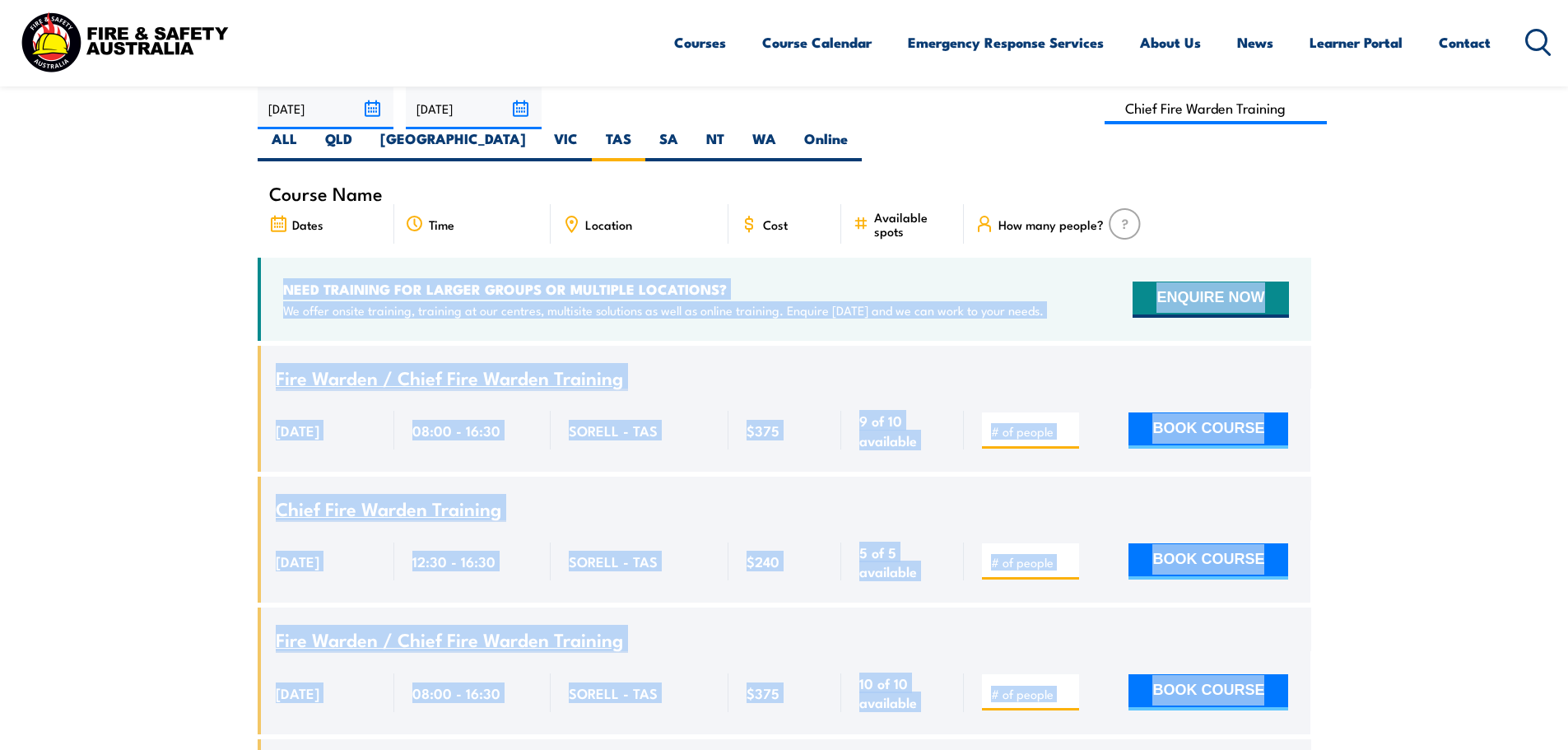
drag, startPoint x: 176, startPoint y: 238, endPoint x: 842, endPoint y: 711, distance: 816.9
click at [842, 711] on section "UPCOMING SCHEDULE 01/09/2025 30/11/2025" at bounding box center [784, 594] width 1568 height 1114
click at [1495, 413] on section "UPCOMING SCHEDULE 01/09/2025 30/11/2025" at bounding box center [784, 594] width 1568 height 1114
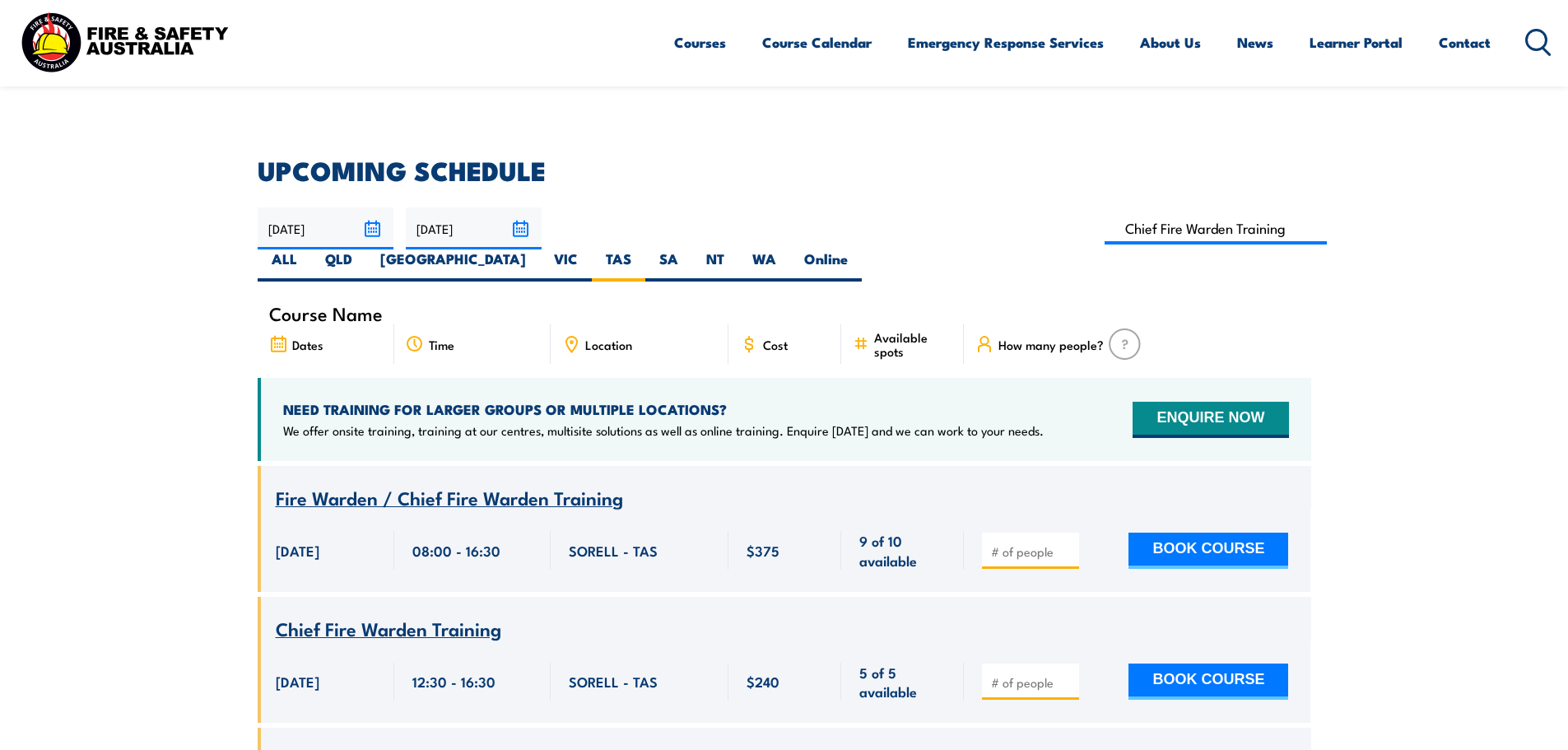
scroll to position [365, 0]
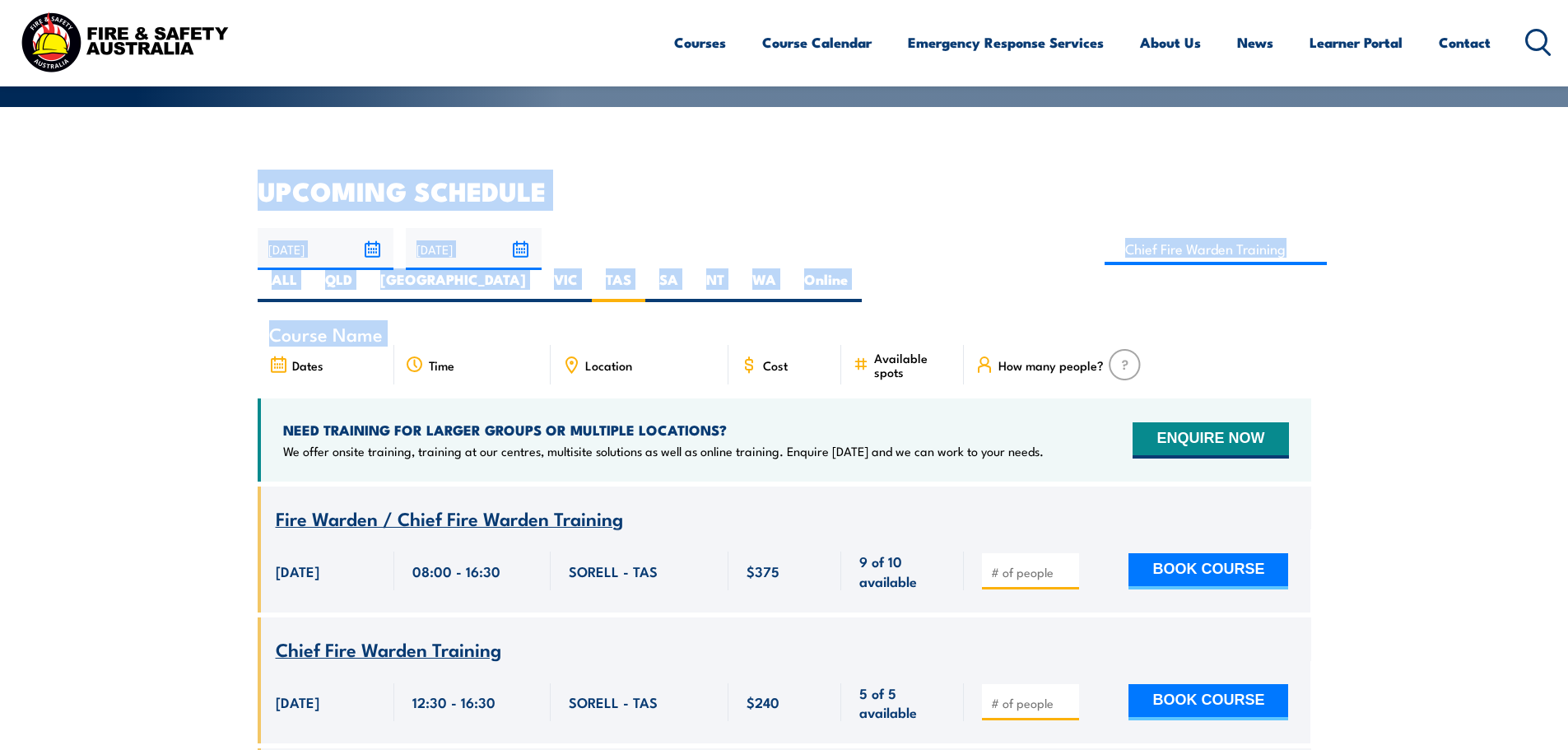
drag, startPoint x: 127, startPoint y: 149, endPoint x: 392, endPoint y: 317, distance: 313.8
click at [392, 317] on div "COURSE CALENDAR Our list of available course dates and times, nationwide. Get N…" at bounding box center [784, 464] width 1568 height 1658
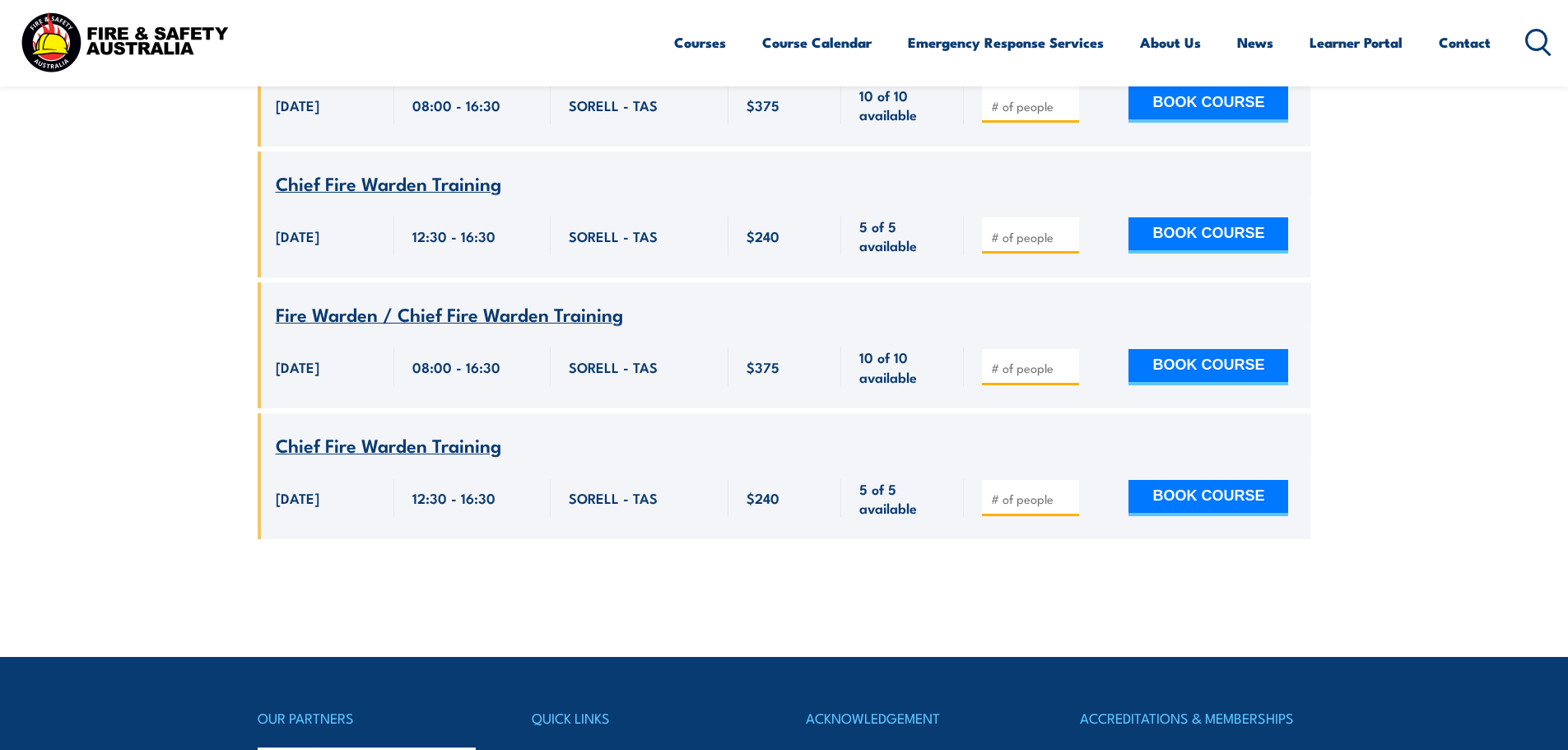
click at [1497, 498] on section "UPCOMING SCHEDULE 01/09/2025 30/11/2025" at bounding box center [784, 6] width 1568 height 1114
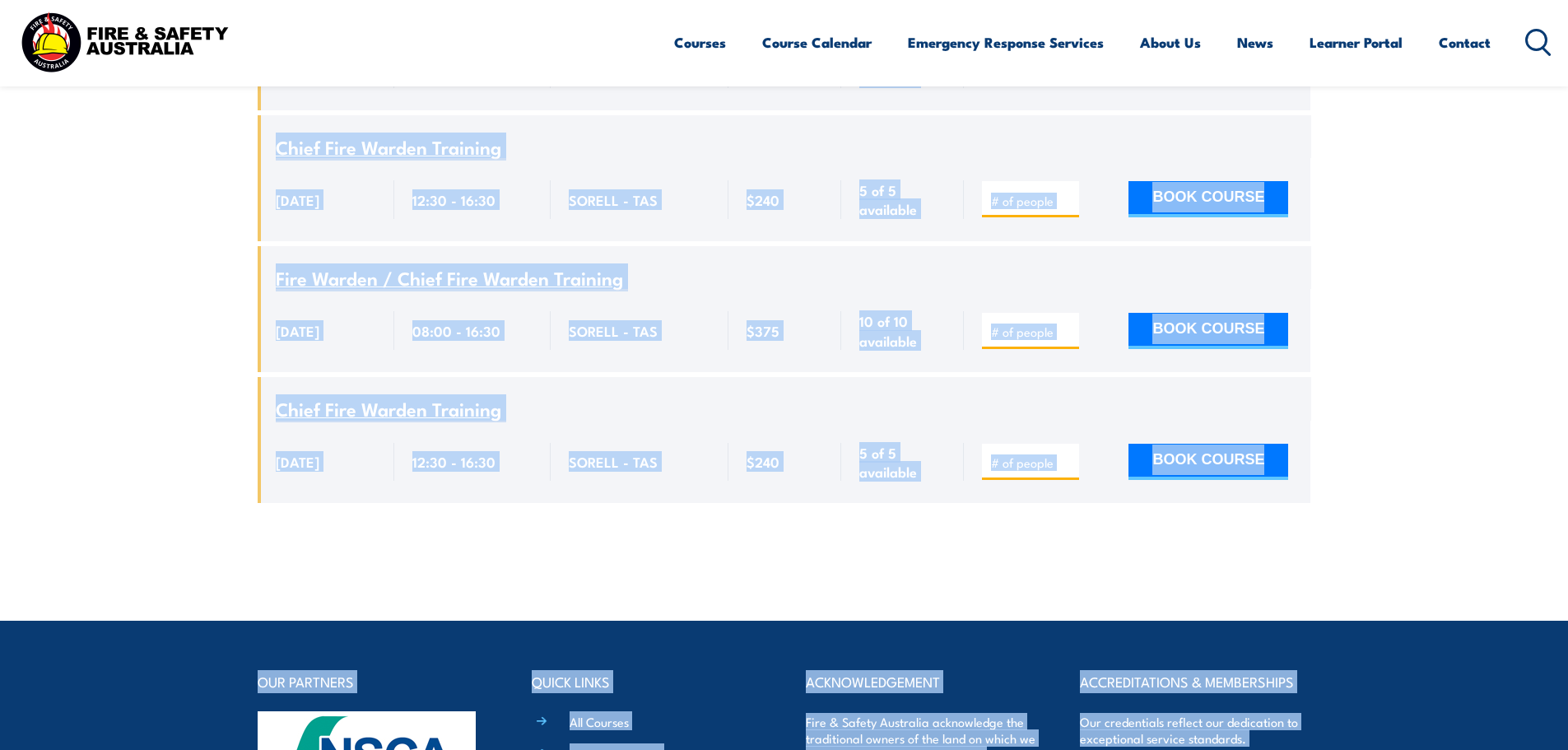
scroll to position [1494, 0]
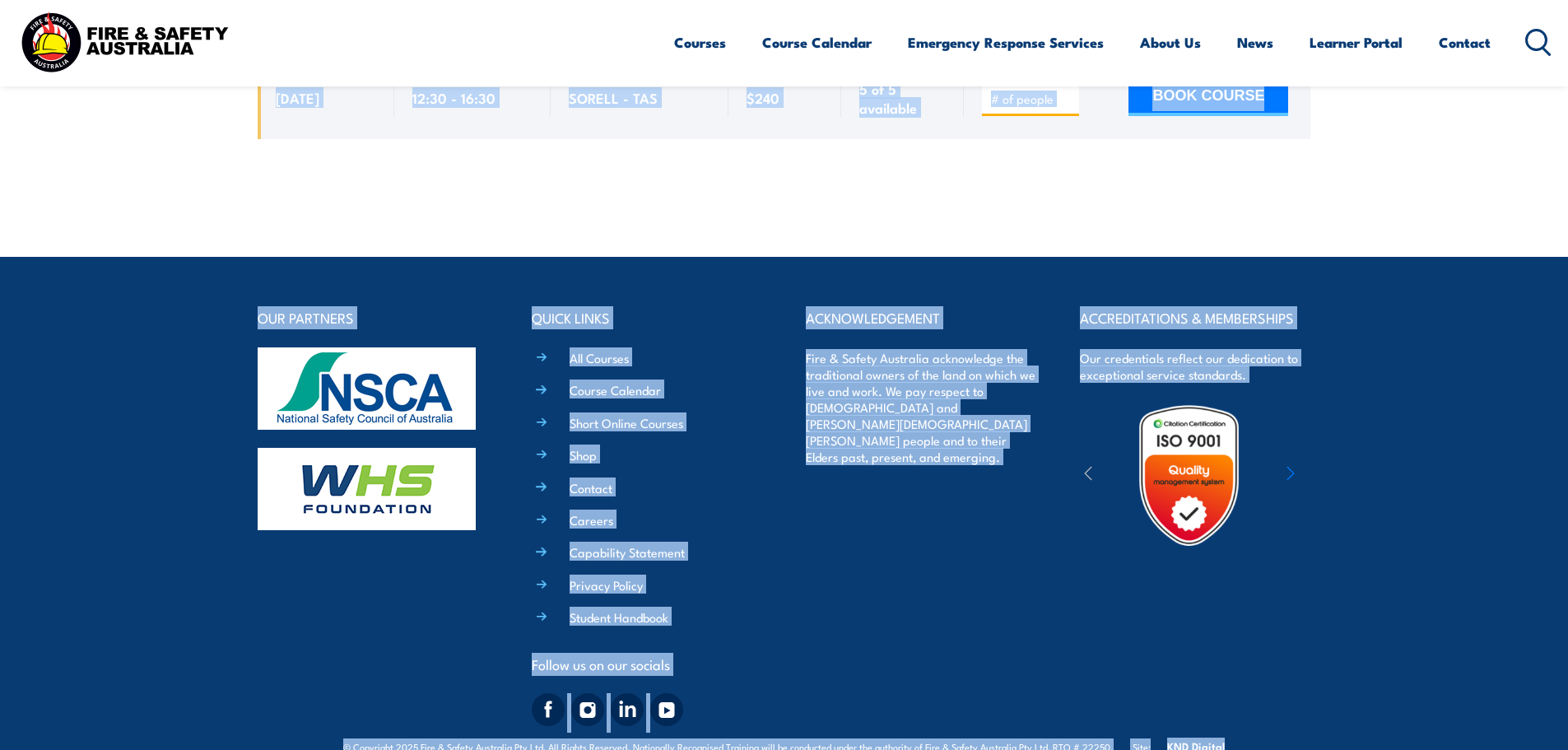
drag, startPoint x: 196, startPoint y: 412, endPoint x: 1469, endPoint y: 789, distance: 1327.7
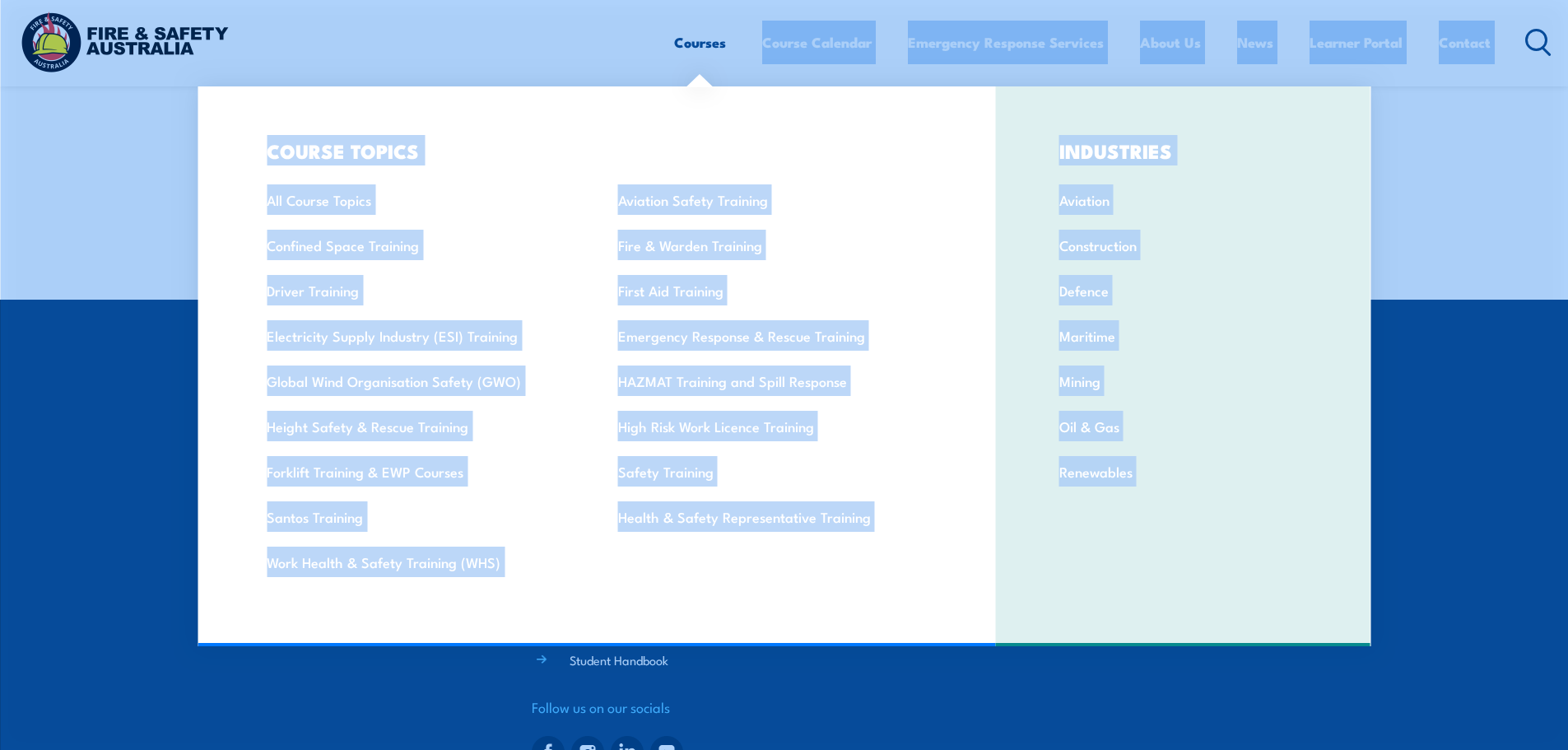
scroll to position [1363, 0]
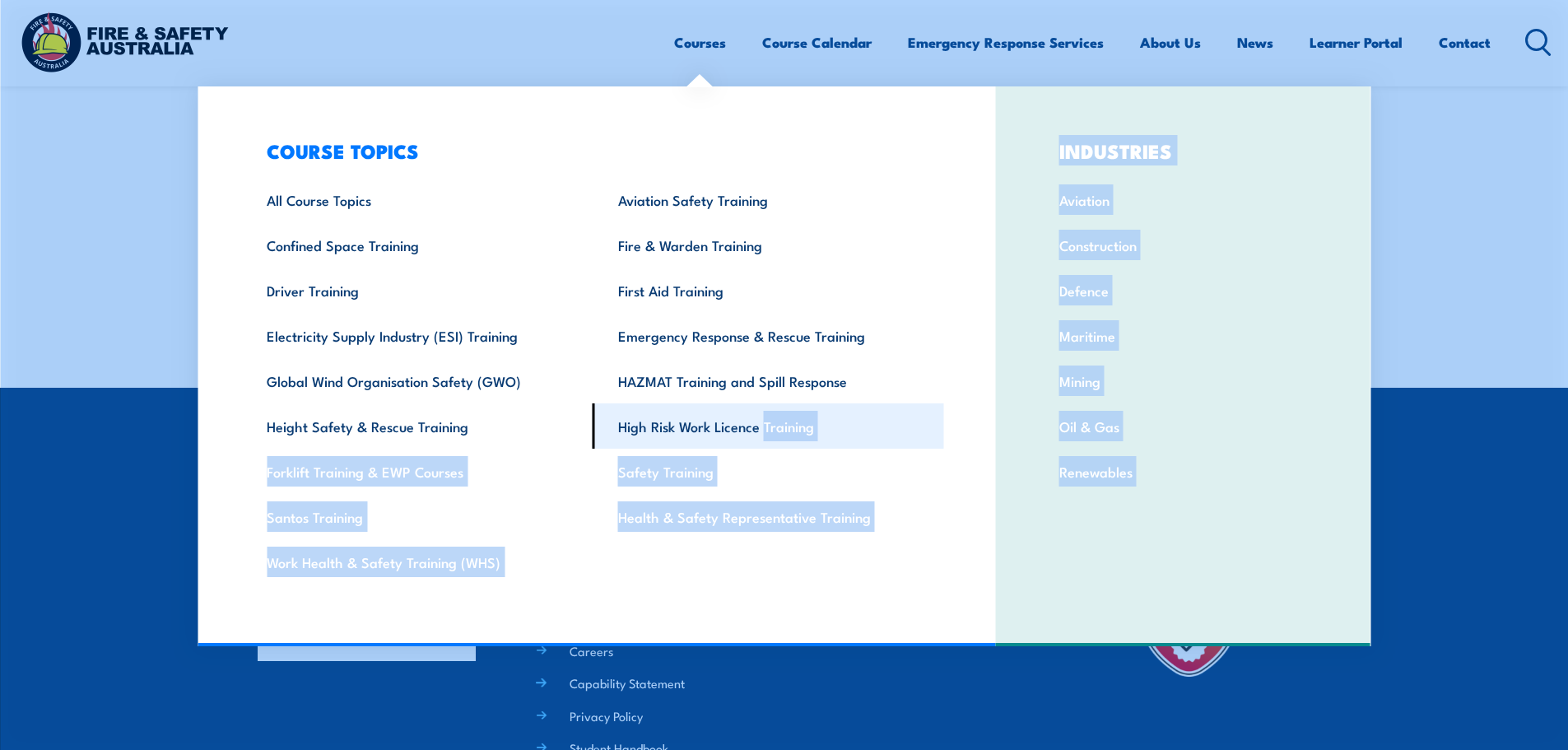
drag, startPoint x: 184, startPoint y: 126, endPoint x: 767, endPoint y: 429, distance: 657.0
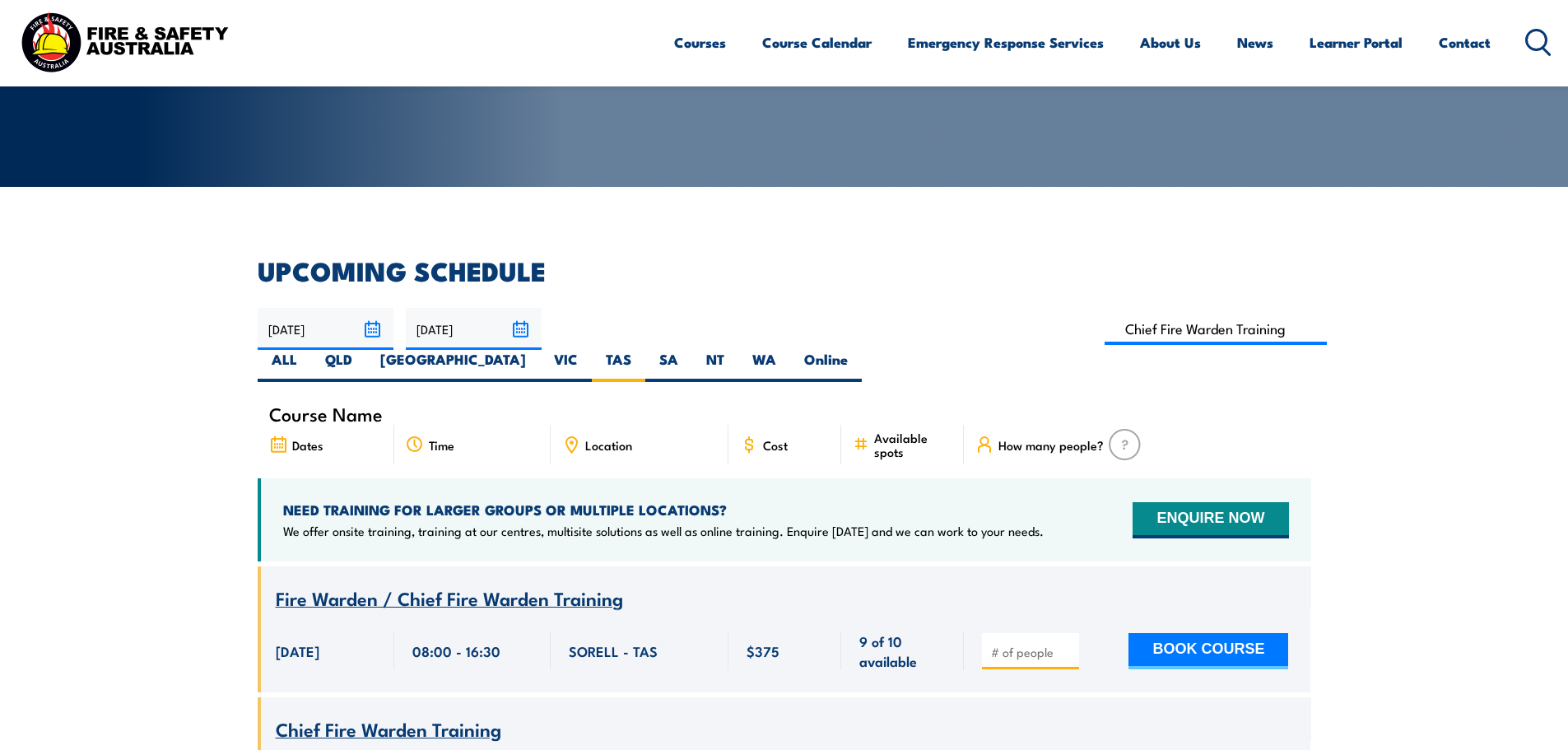
scroll to position [262, 0]
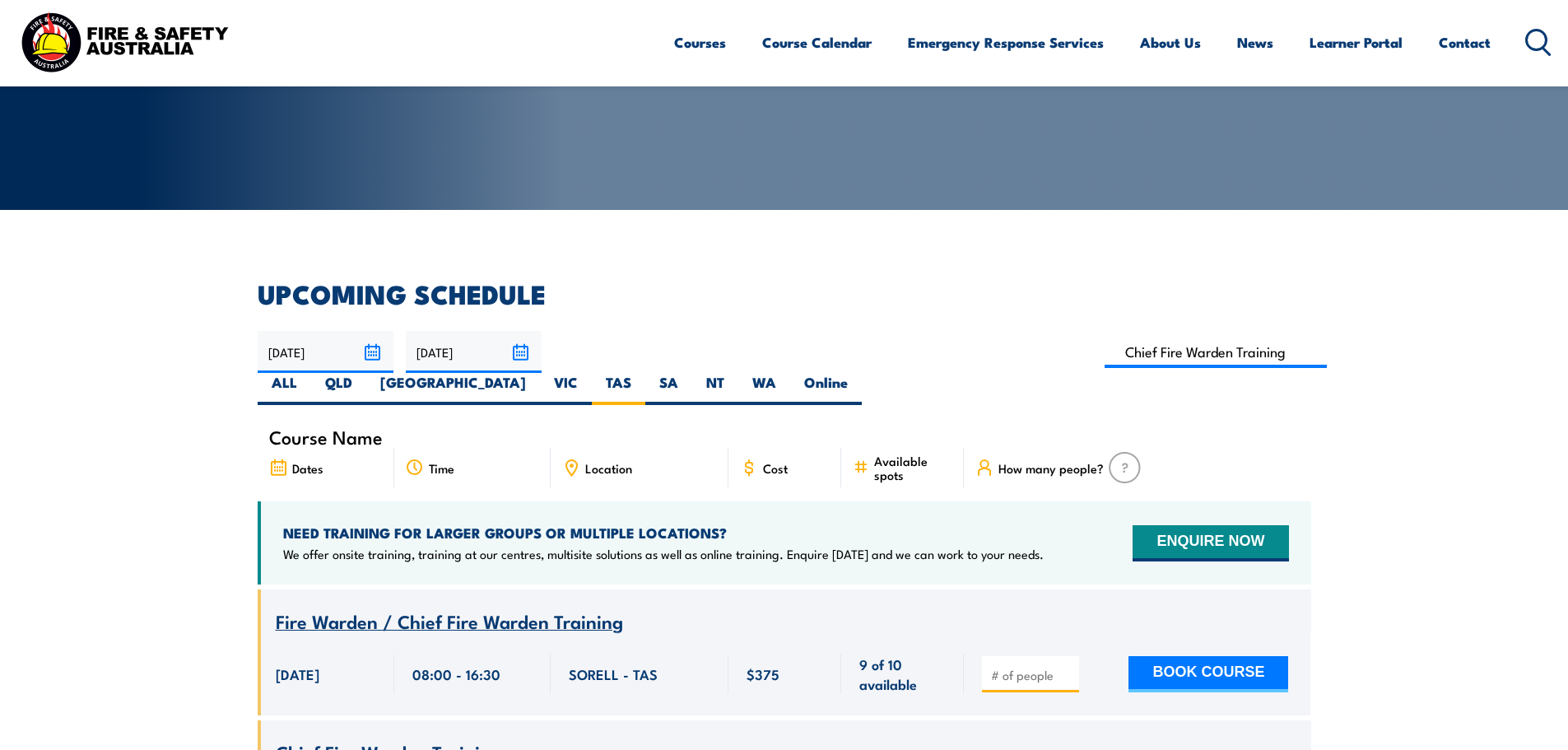
click at [257, 277] on div "COURSE CALENDAR Our list of available course dates and times, nationwide. Get N…" at bounding box center [784, 567] width 1568 height 1658
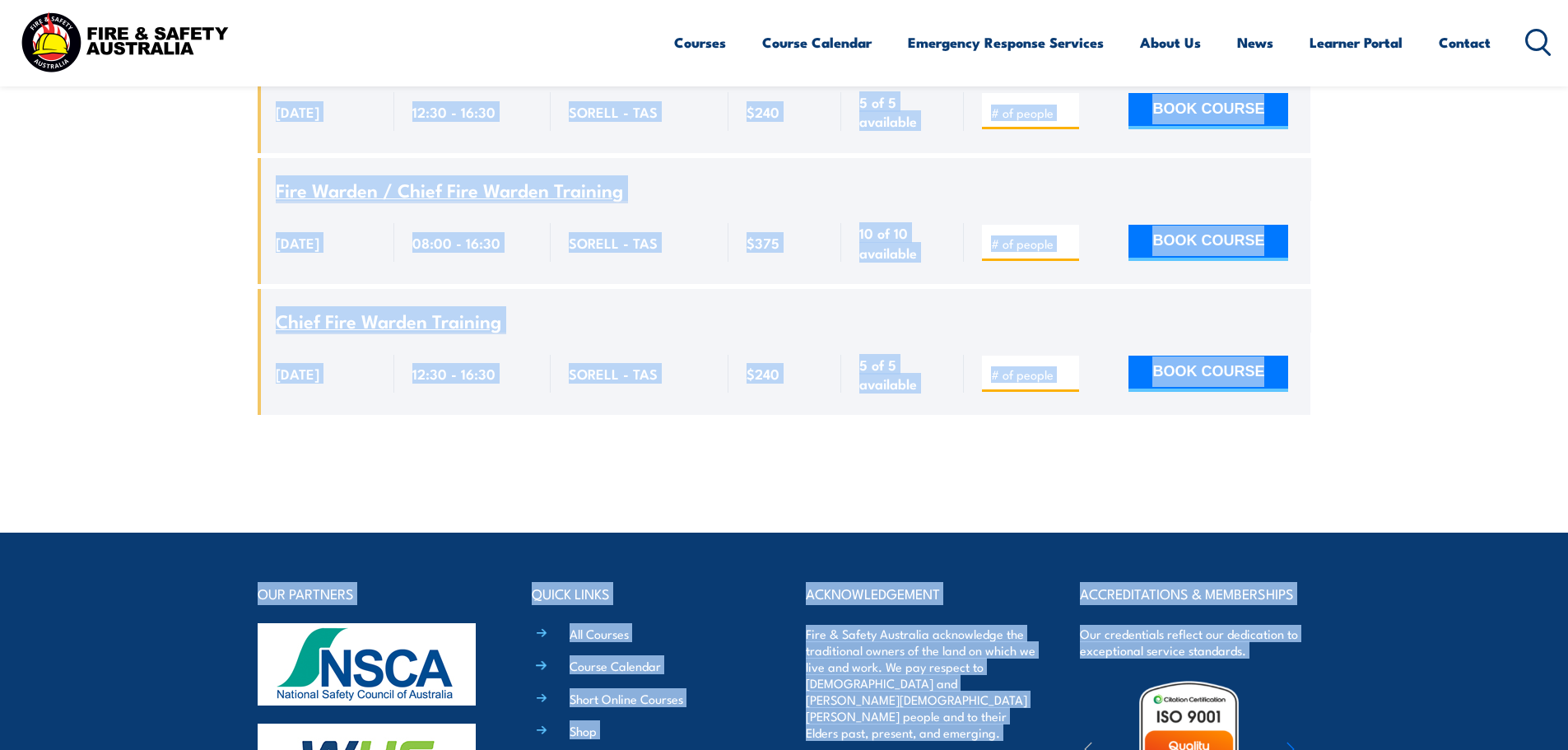
scroll to position [1326, 0]
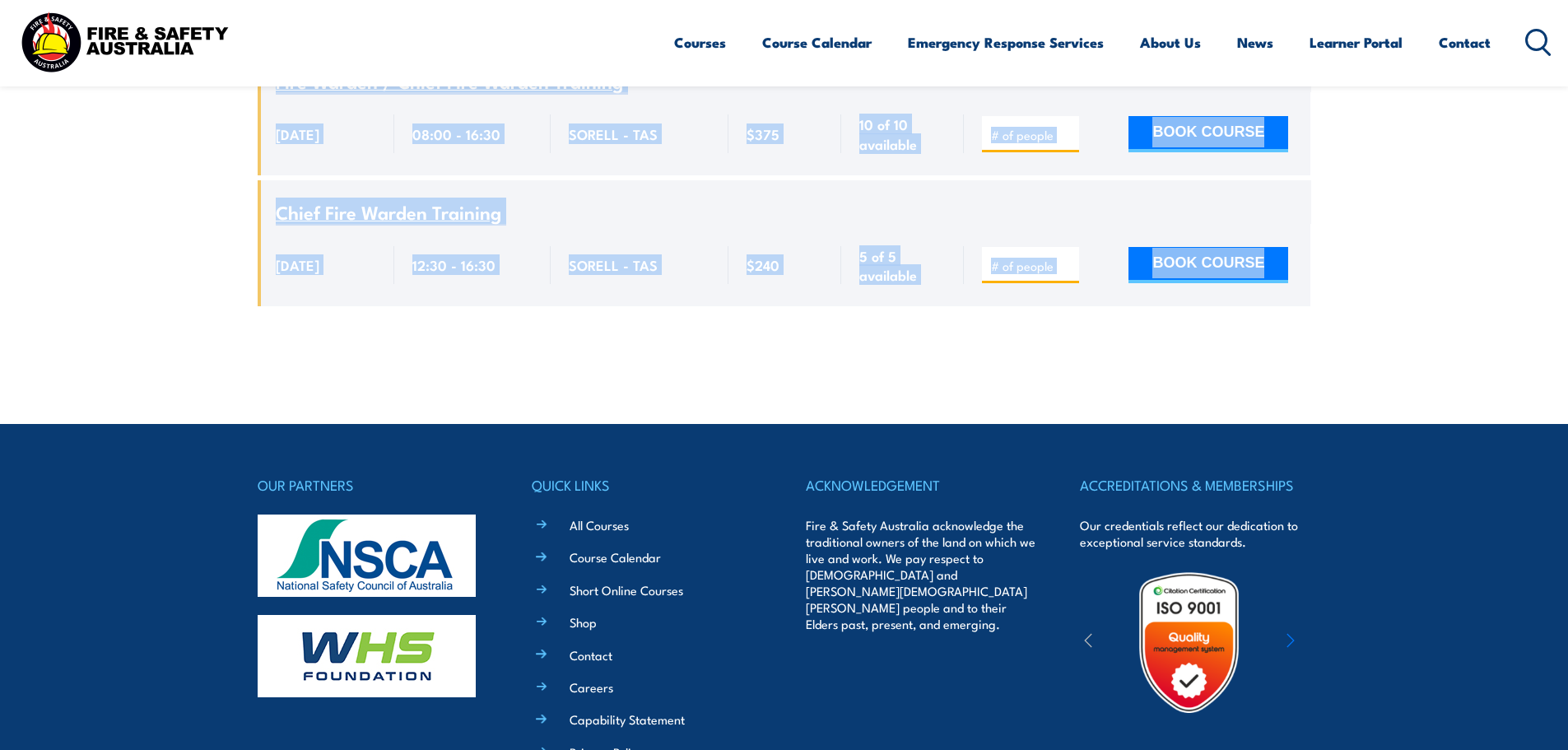
drag, startPoint x: 259, startPoint y: 281, endPoint x: 1406, endPoint y: 286, distance: 1147.0
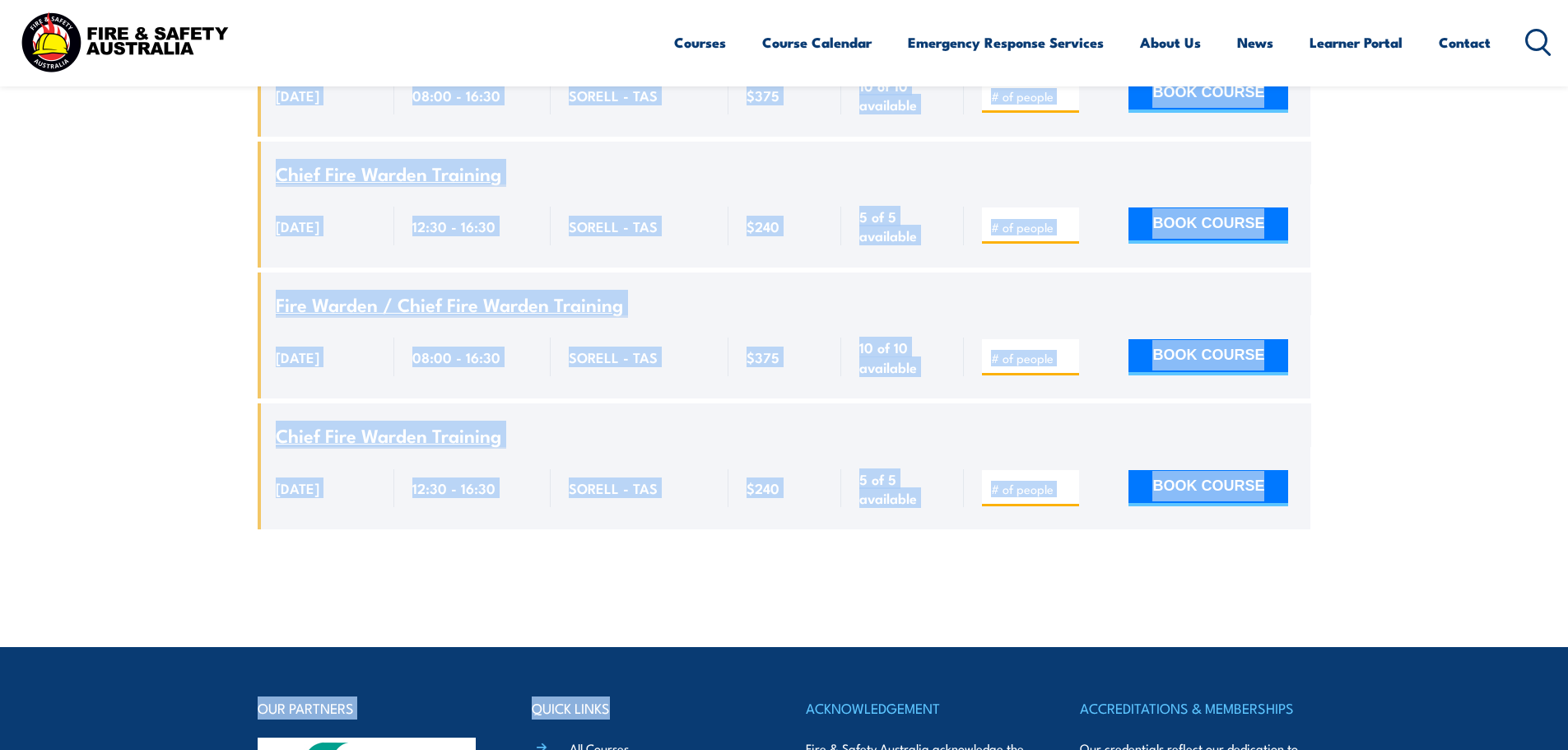
scroll to position [1145, 0]
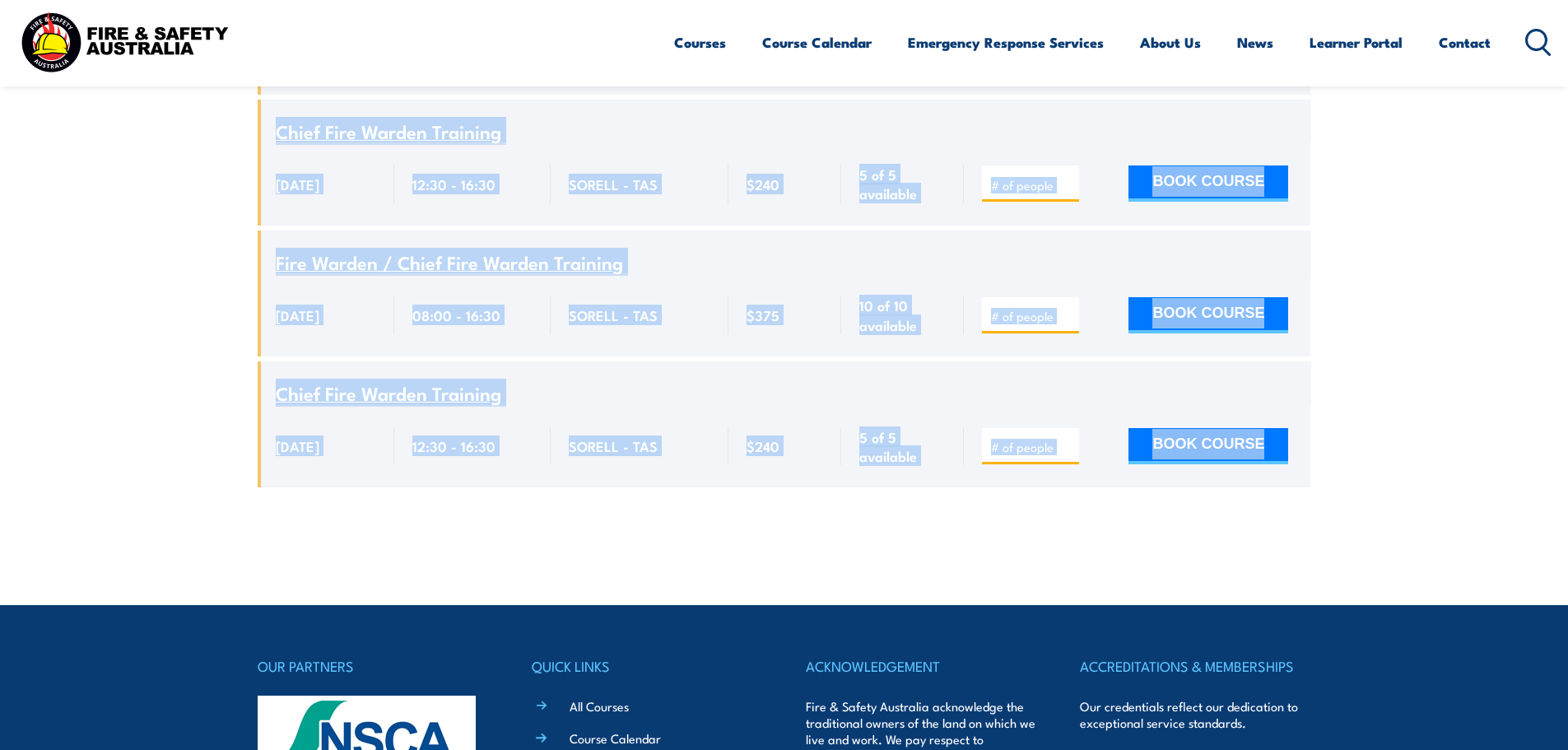
drag, startPoint x: 229, startPoint y: 547, endPoint x: 1362, endPoint y: 442, distance: 1137.9
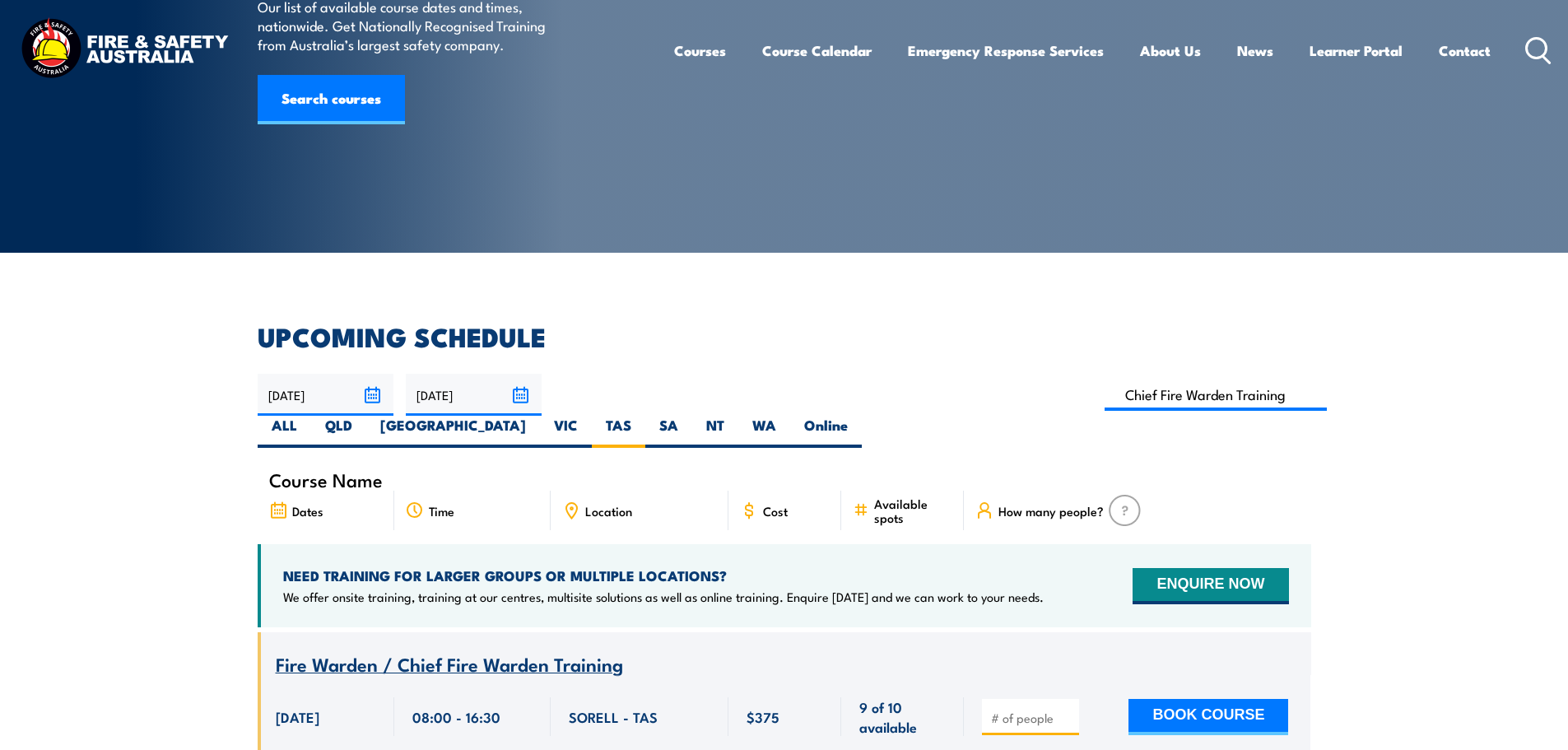
scroll to position [0, 0]
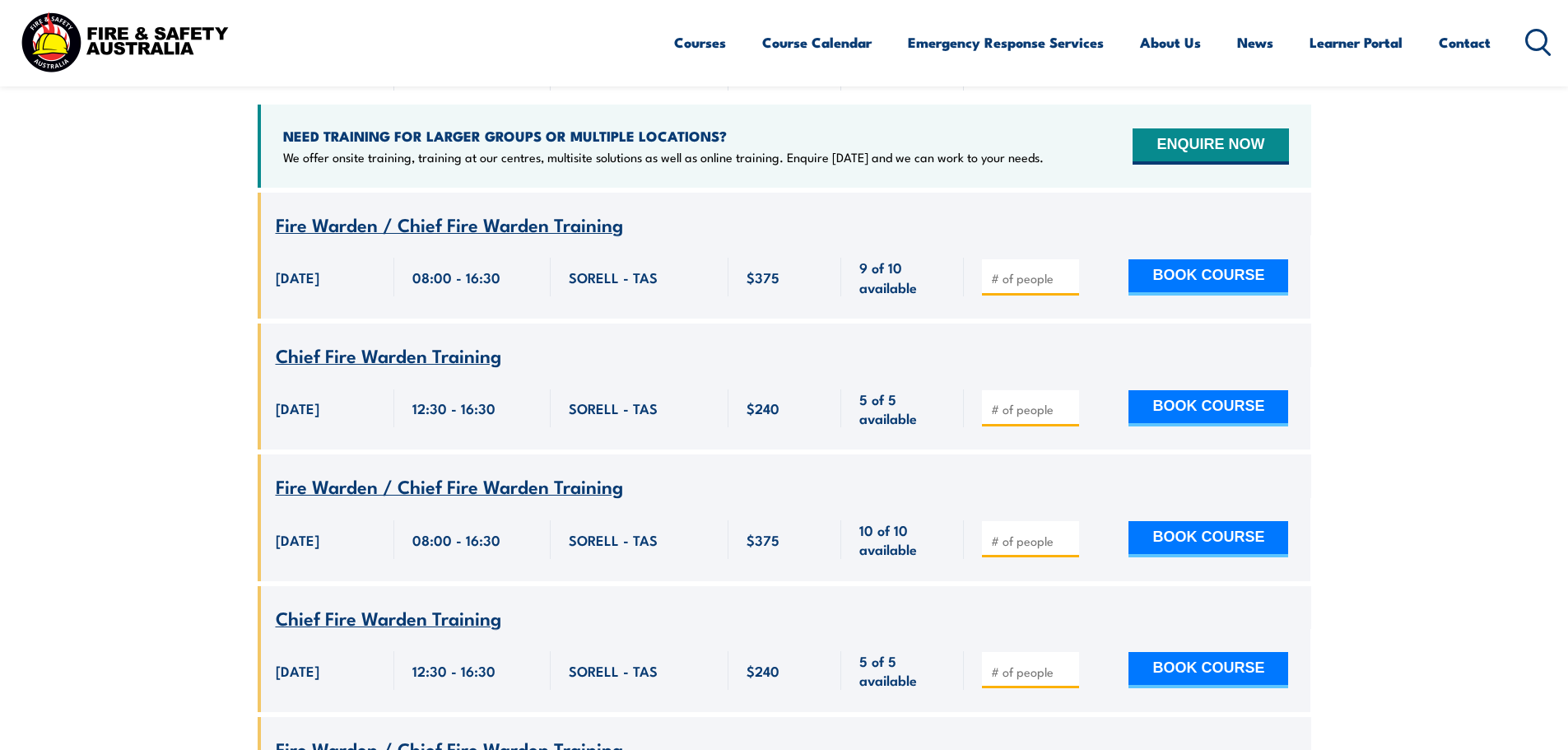
scroll to position [906, 0]
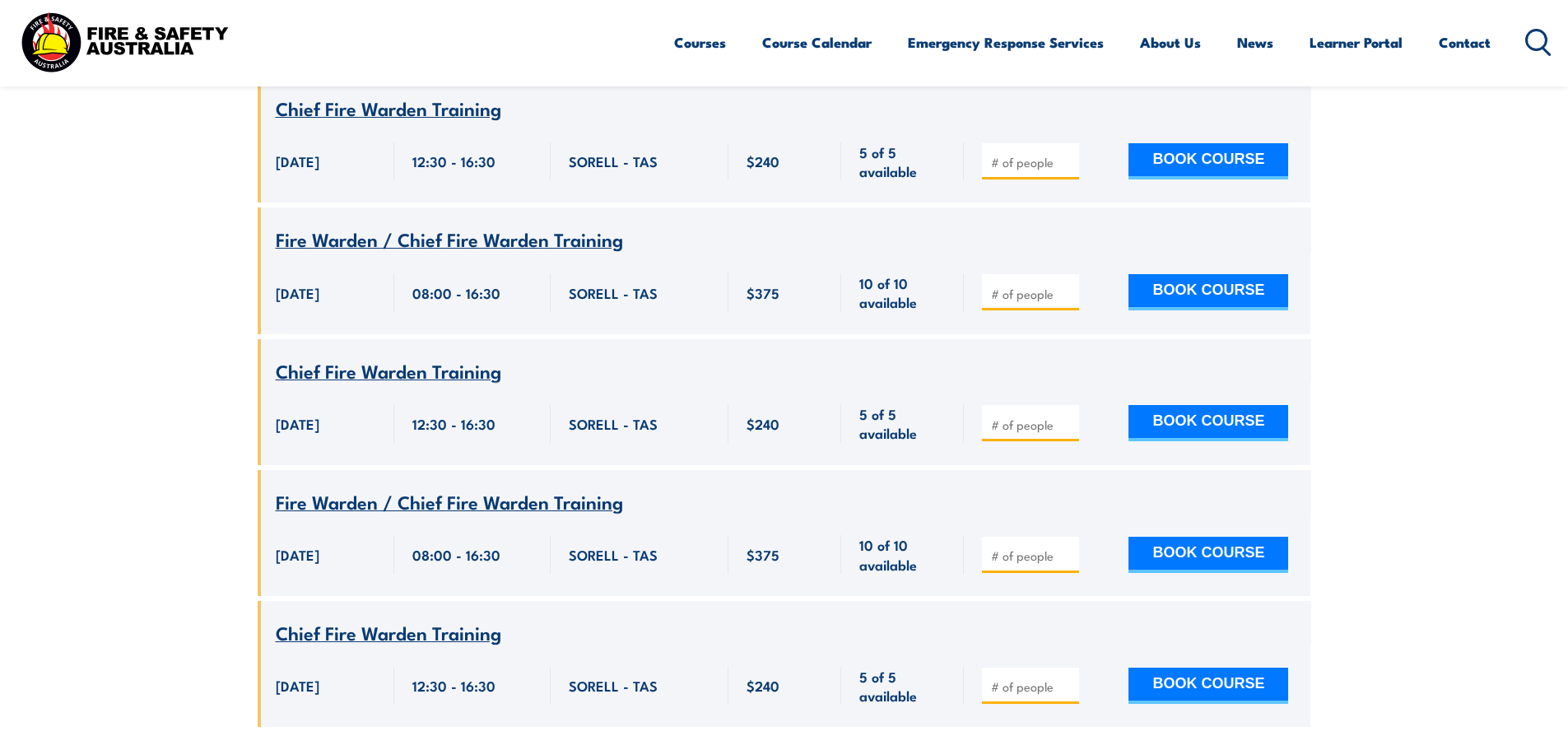
click at [120, 267] on section "UPCOMING SCHEDULE 01/09/2025 30/11/2025" at bounding box center [784, 194] width 1568 height 1114
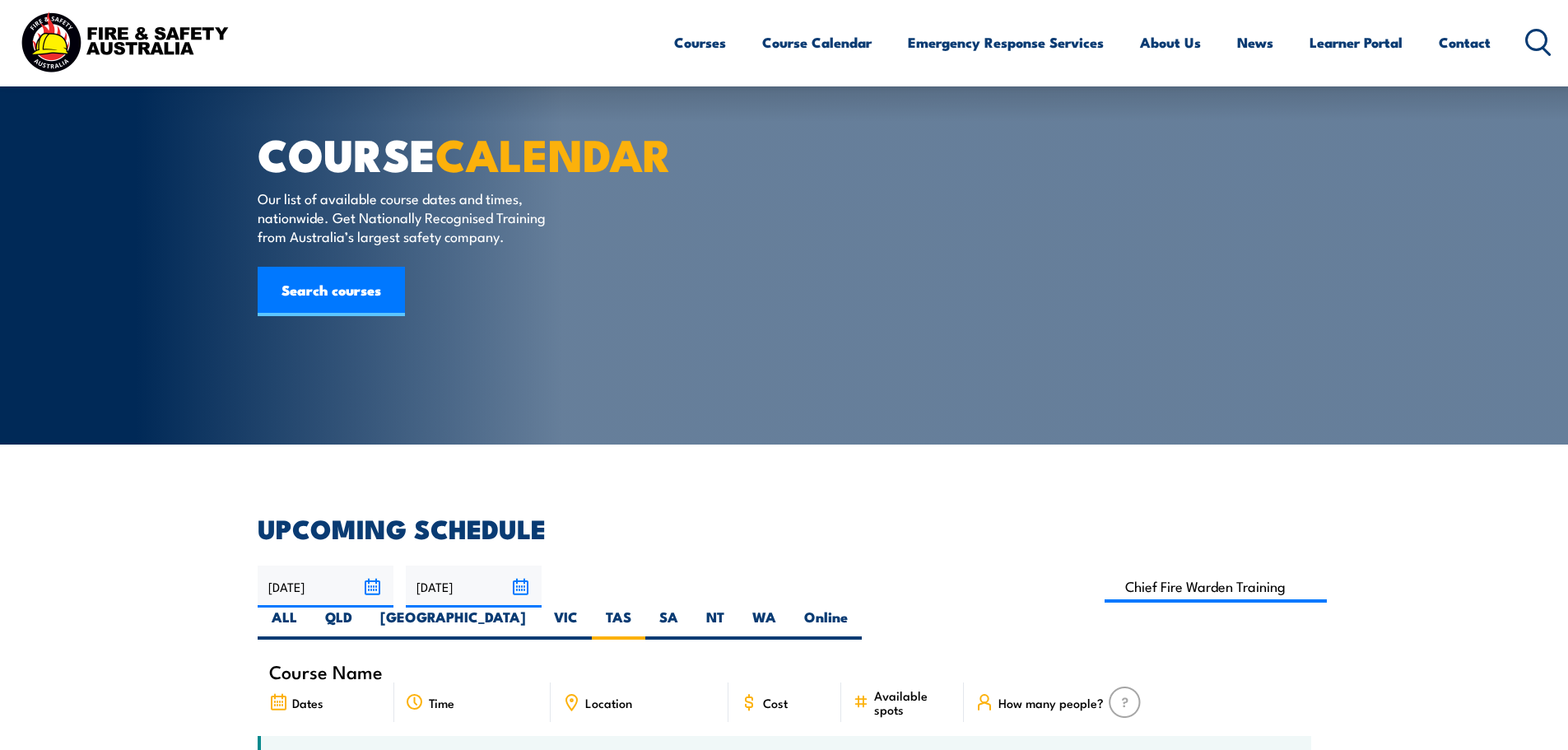
scroll to position [0, 0]
